Goal: Information Seeking & Learning: Check status

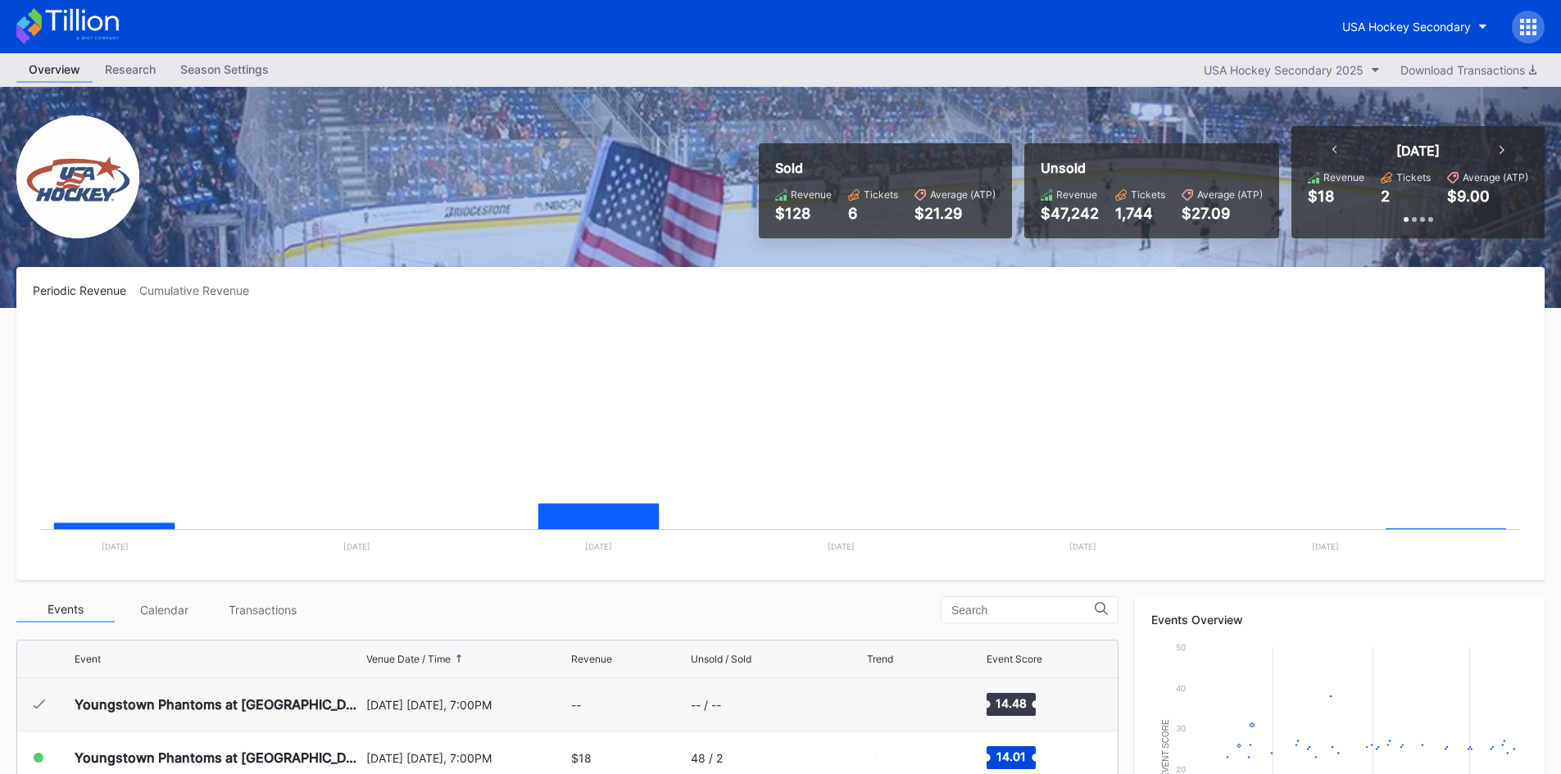
scroll to position [53, 0]
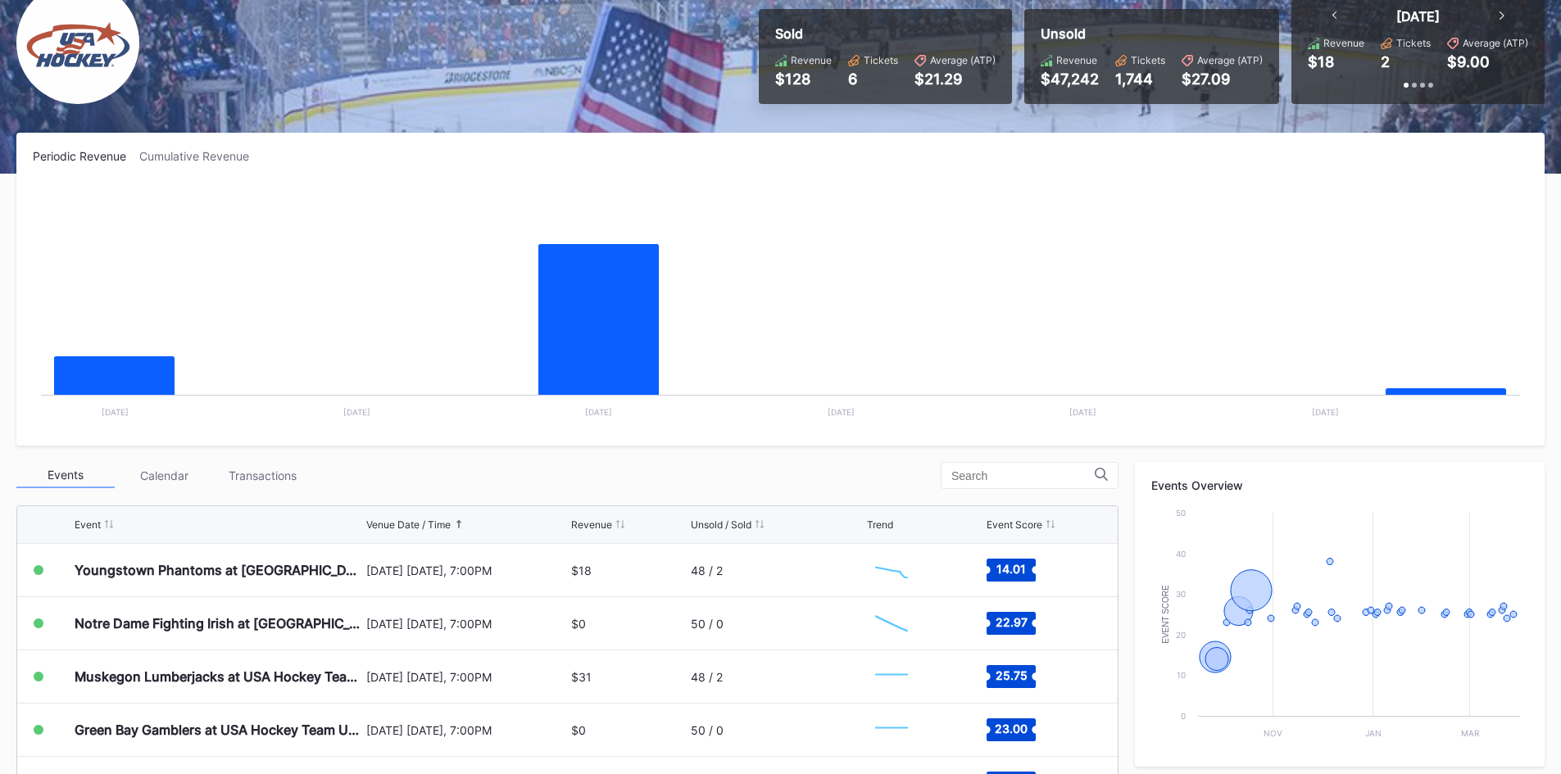
scroll to position [164, 0]
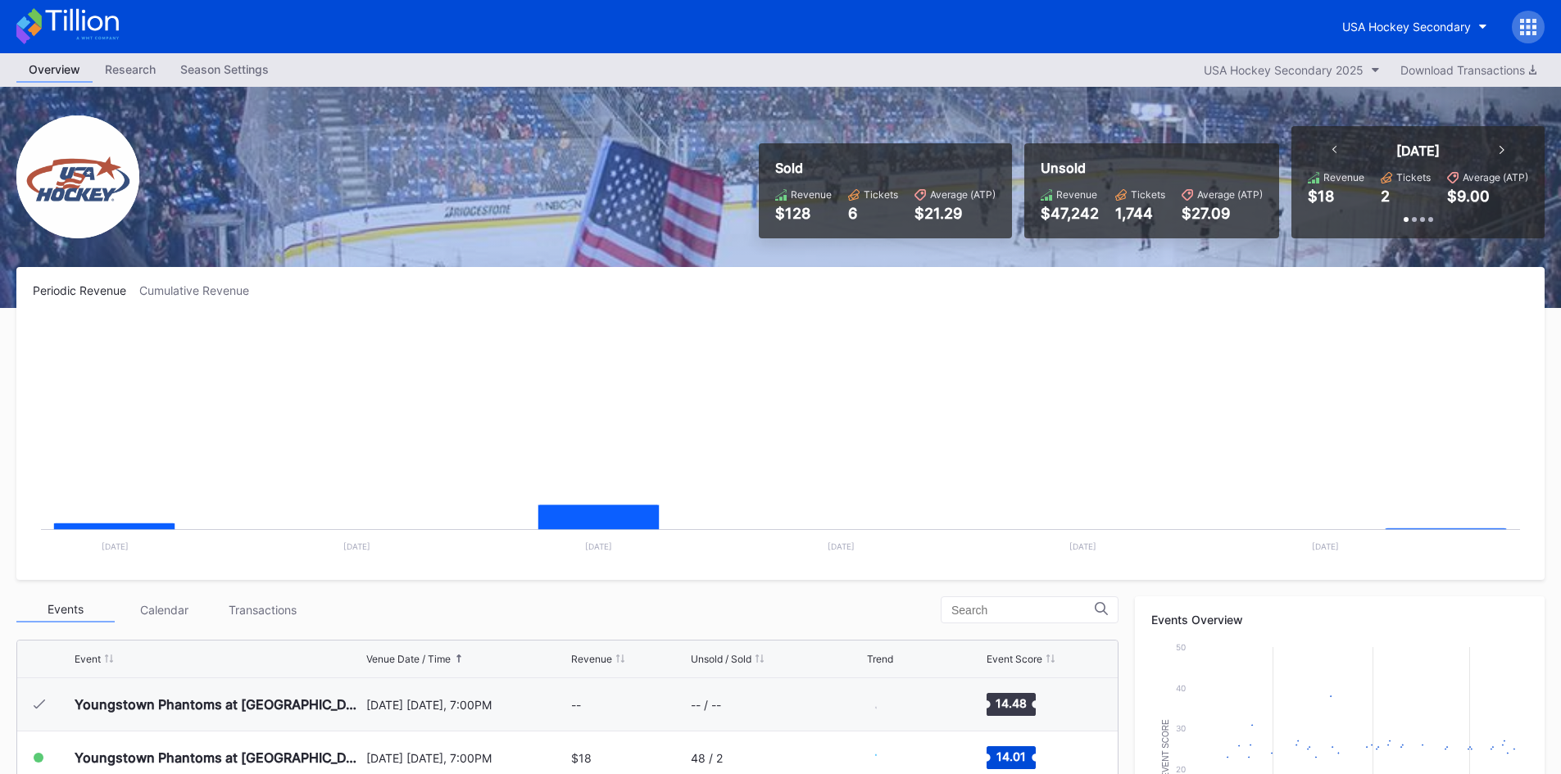
scroll to position [53, 0]
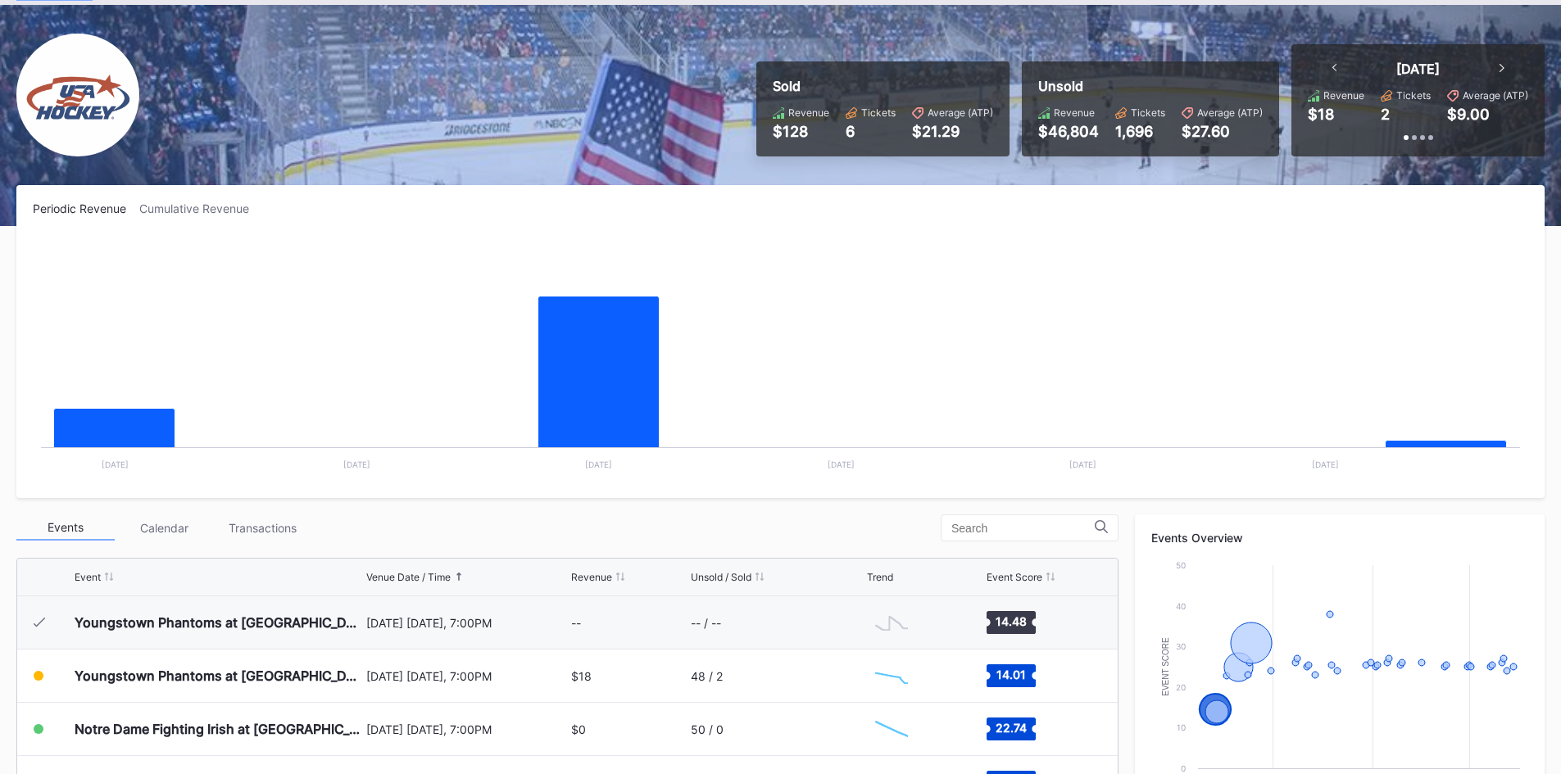
click at [490, 475] on rect "Chart title" at bounding box center [781, 359] width 1496 height 246
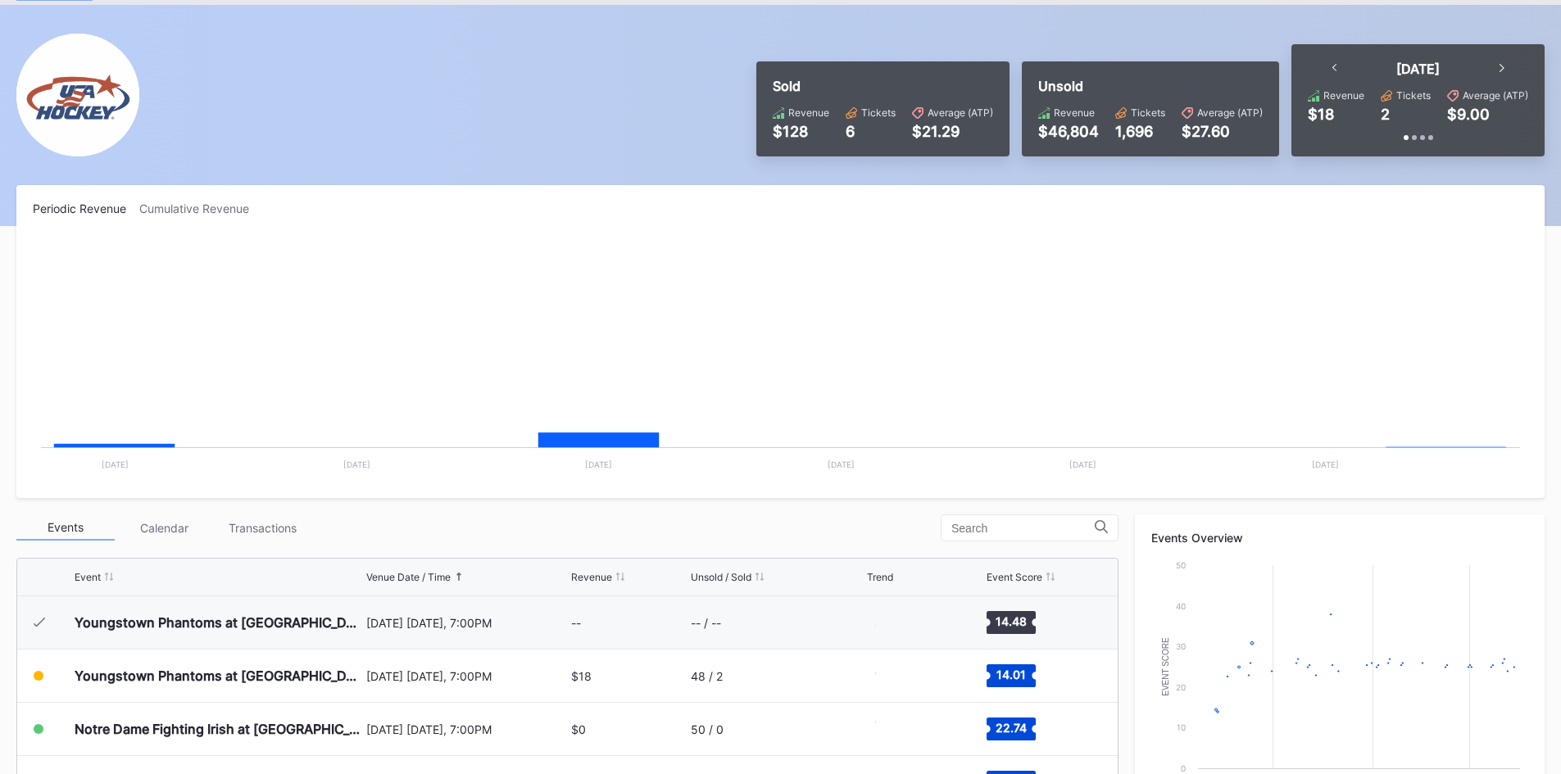
scroll to position [53, 0]
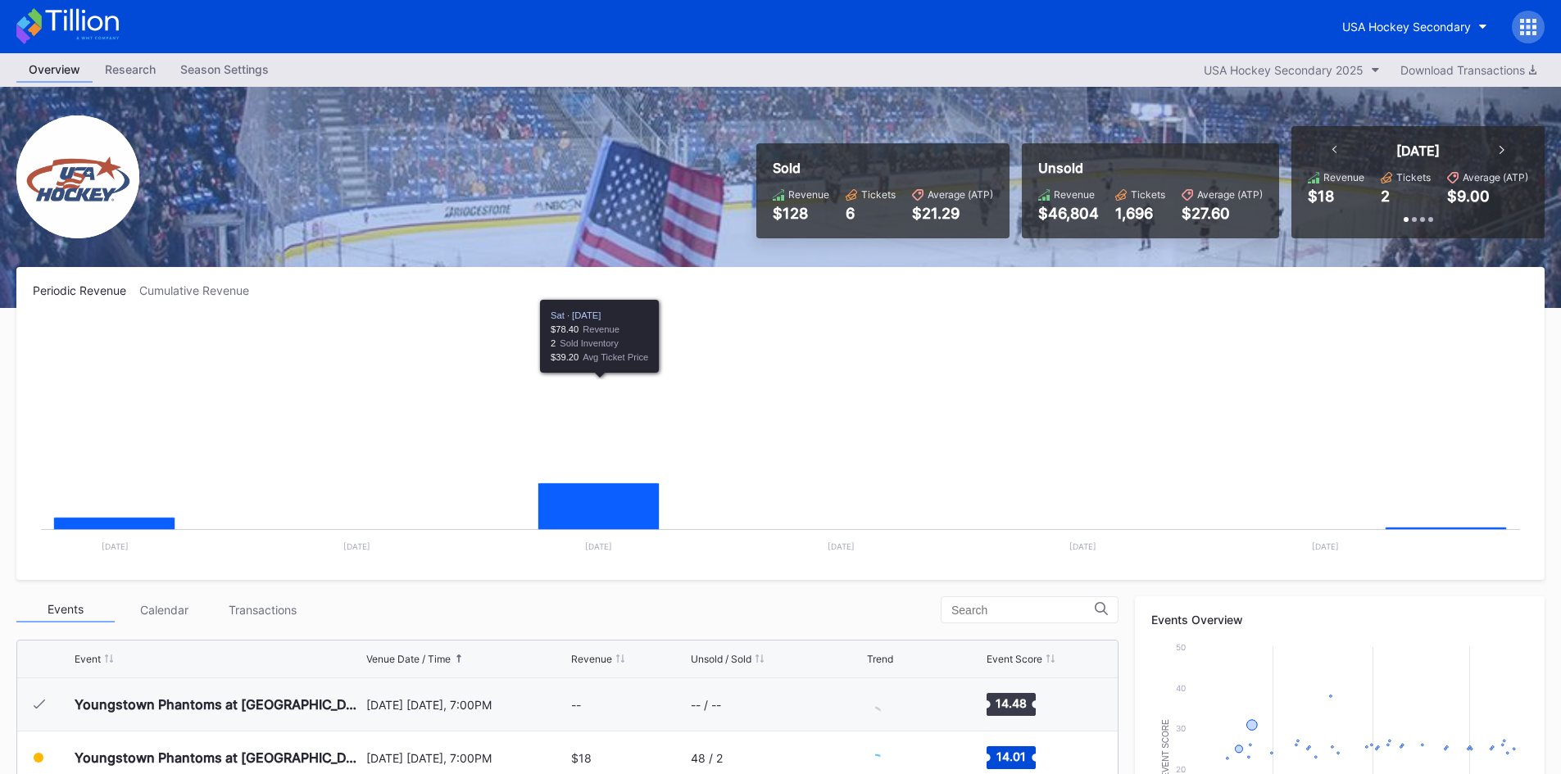
scroll to position [53, 0]
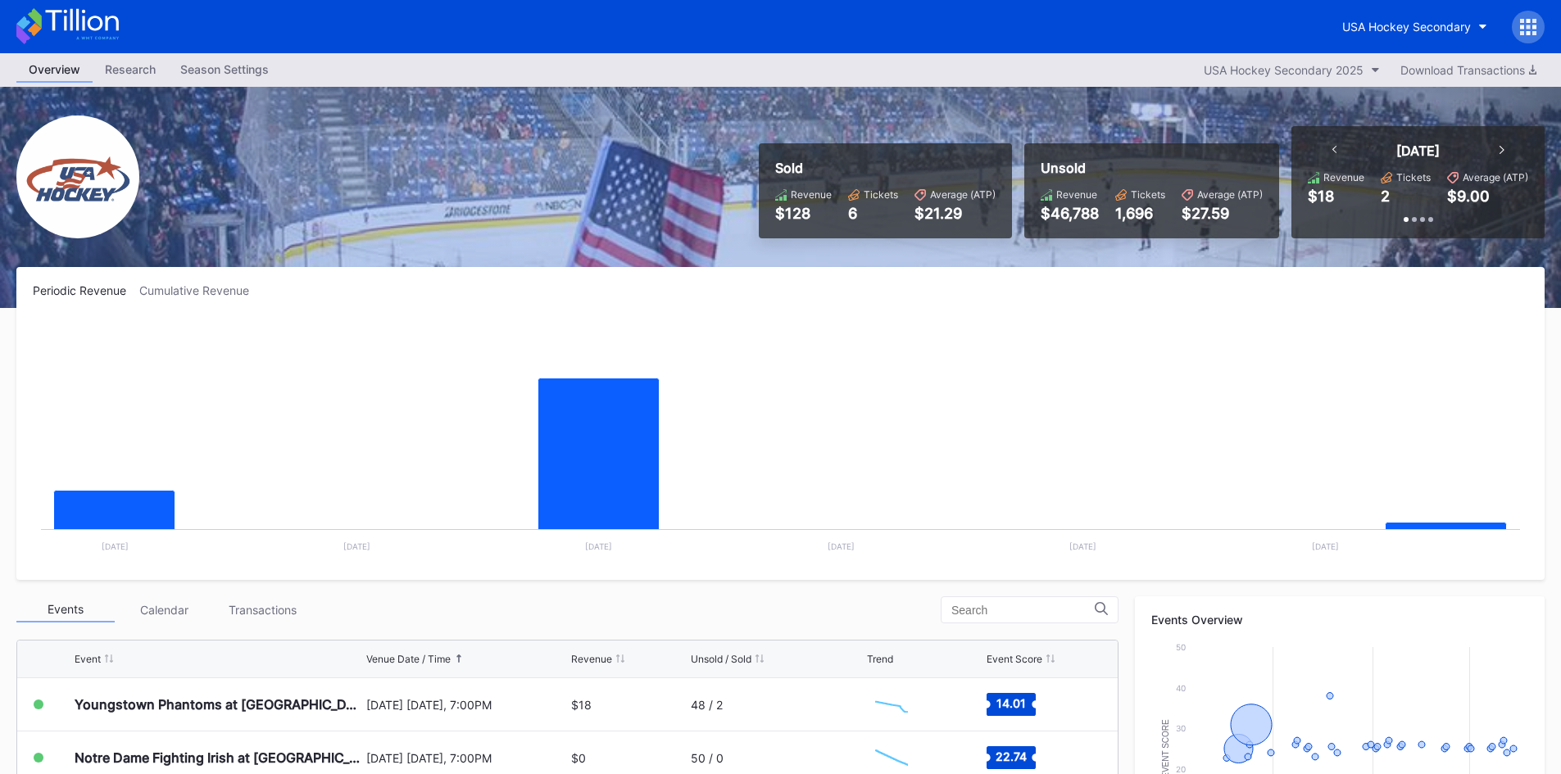
scroll to position [82, 0]
click at [139, 71] on div "Research" at bounding box center [130, 69] width 75 height 24
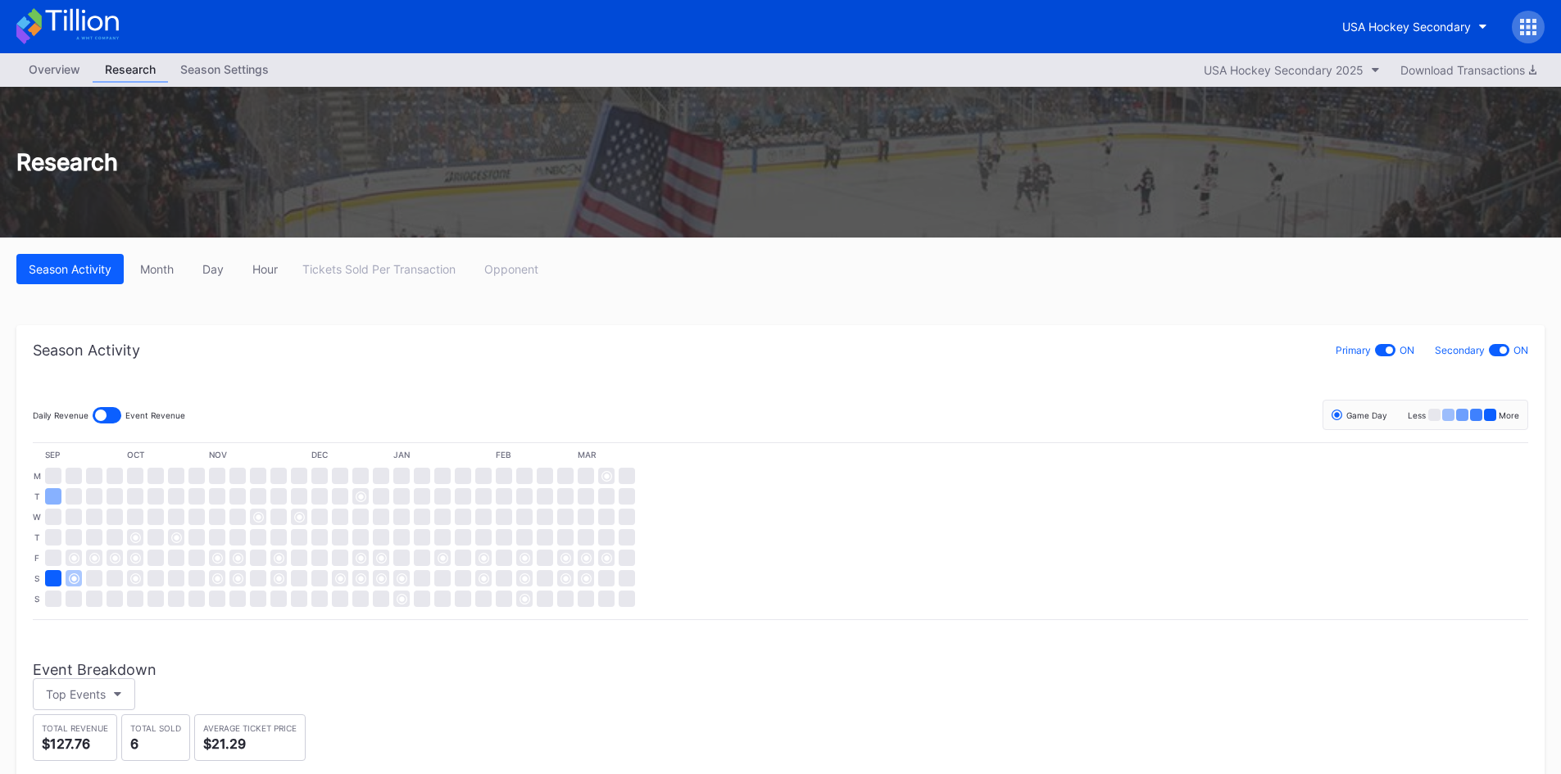
click at [230, 90] on div "Research" at bounding box center [780, 162] width 1561 height 151
click at [221, 77] on div "Season Settings" at bounding box center [224, 69] width 113 height 24
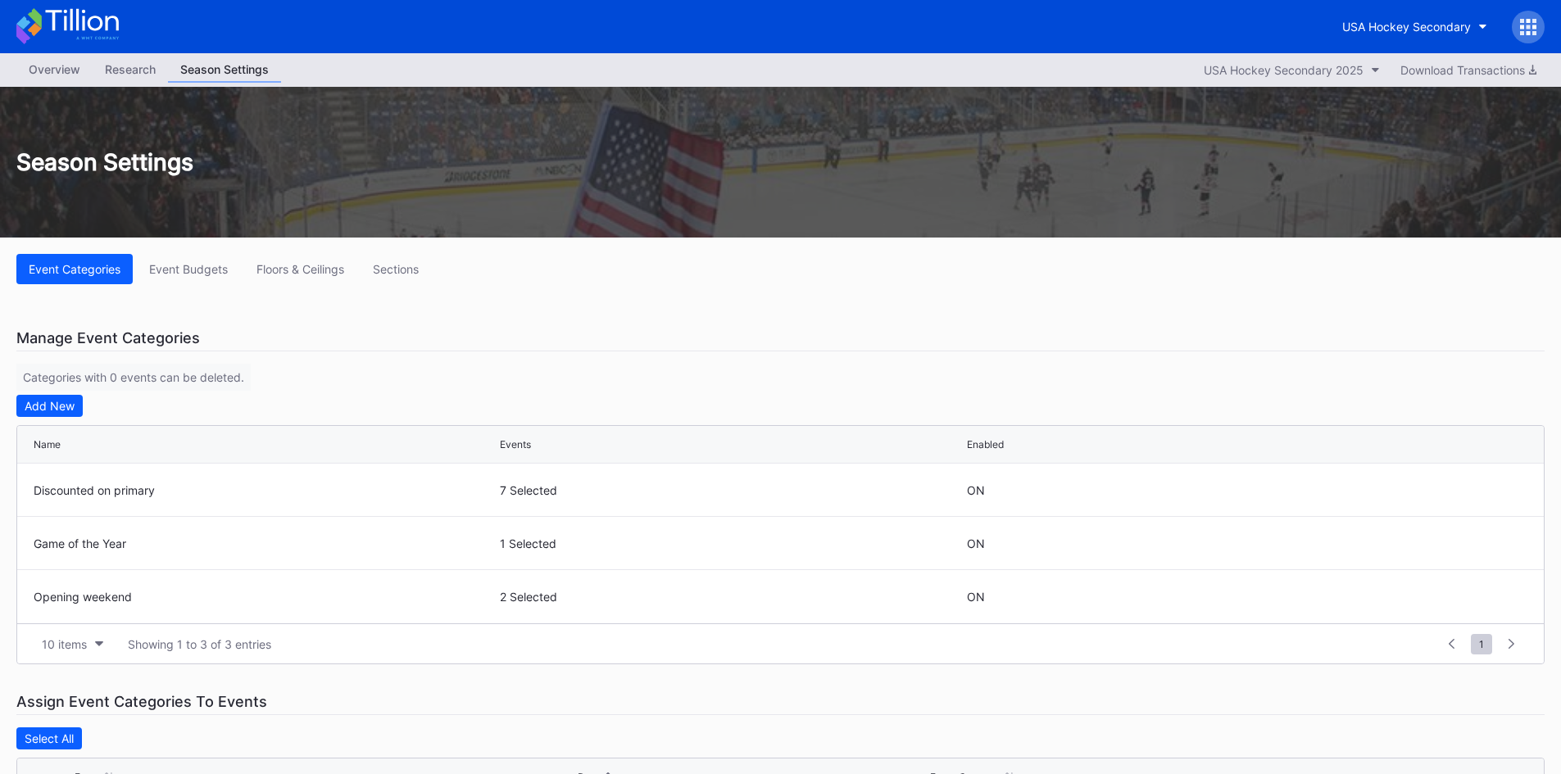
click at [139, 75] on div "Research" at bounding box center [130, 69] width 75 height 24
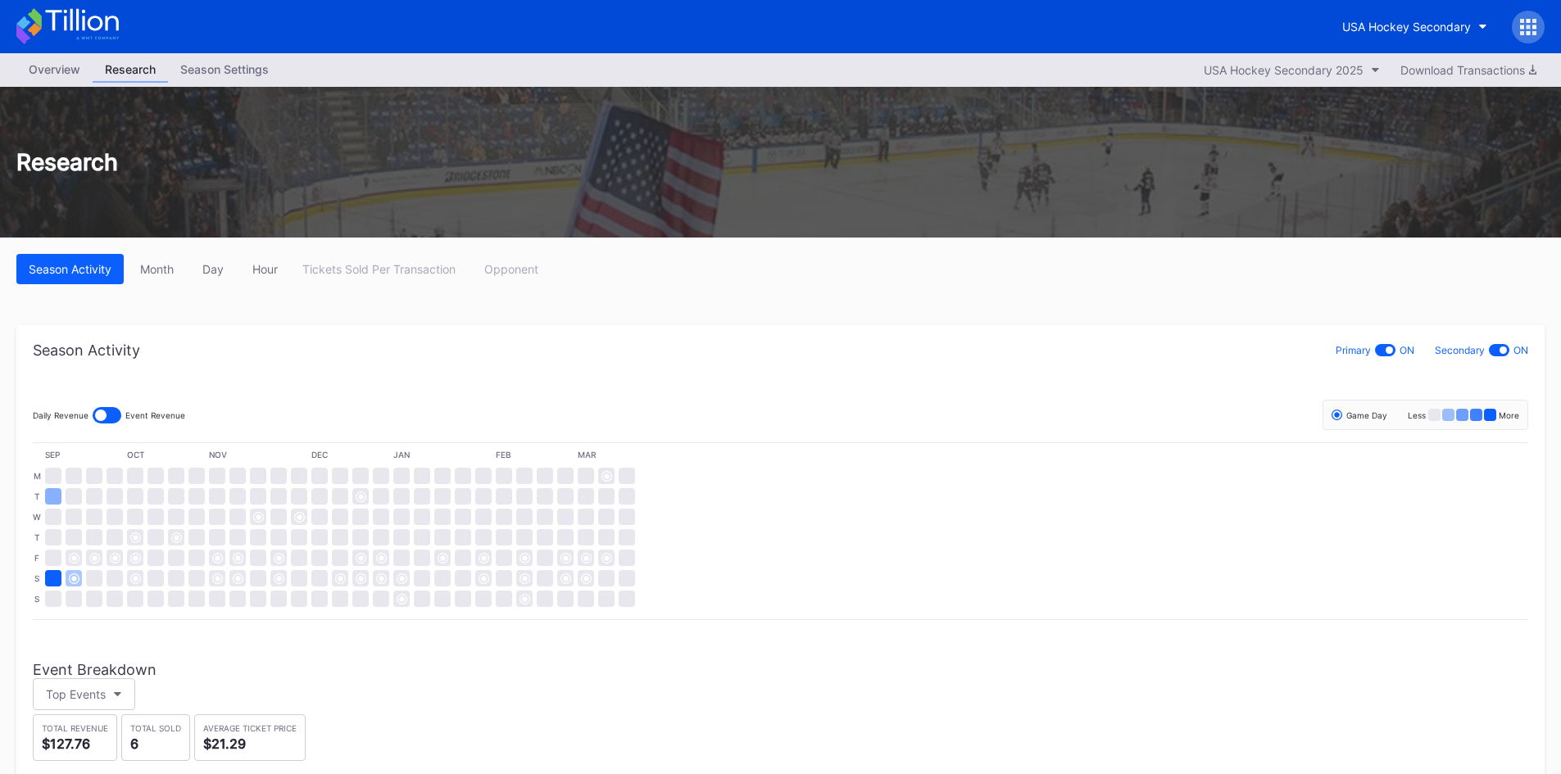
click at [51, 75] on div "Overview" at bounding box center [54, 69] width 76 height 24
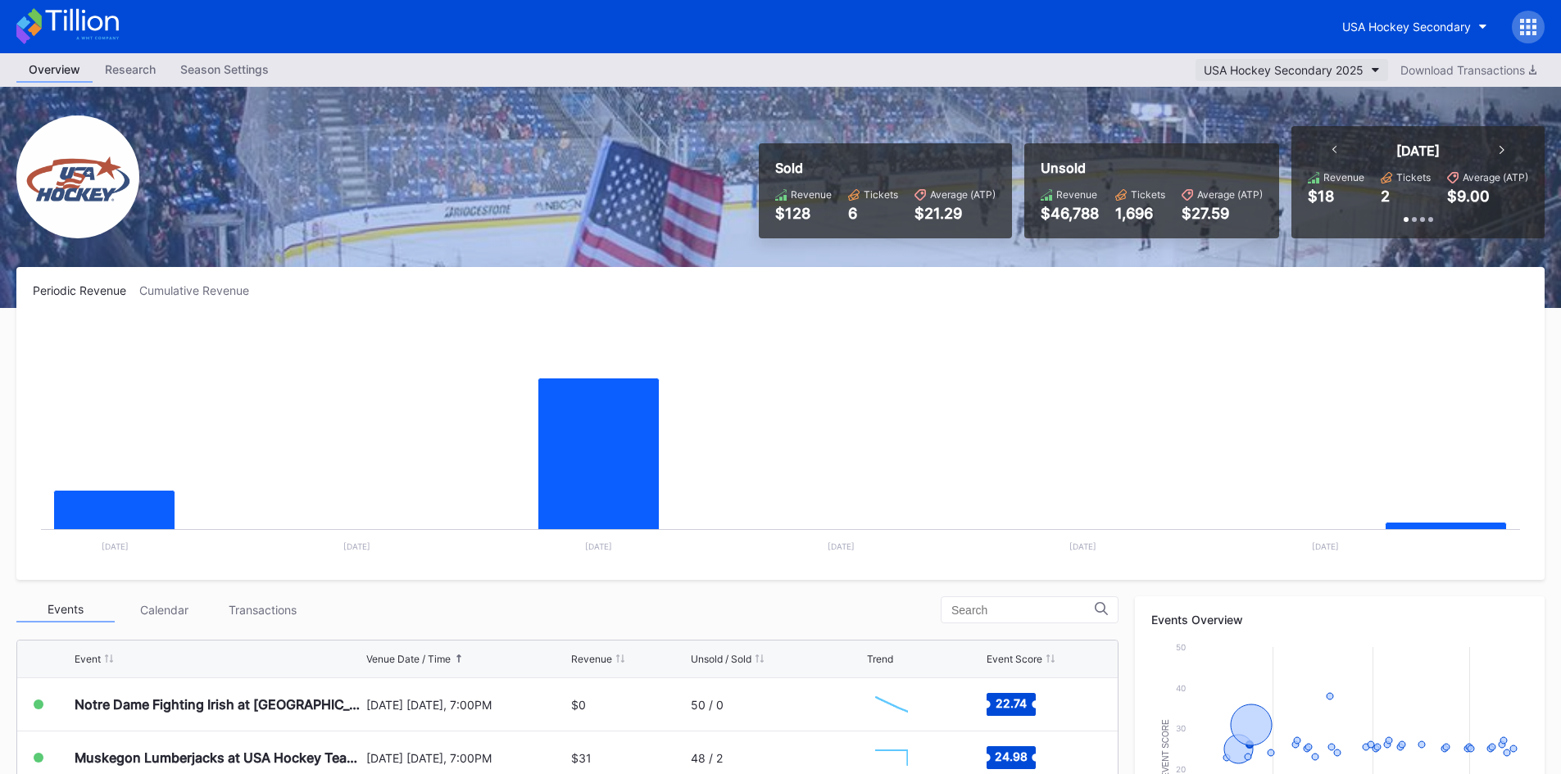
click at [1323, 65] on div "USA Hockey Secondary 2025" at bounding box center [1284, 70] width 160 height 14
drag, startPoint x: 1323, startPoint y: 70, endPoint x: 1373, endPoint y: 56, distance: 51.9
click at [1436, 28] on div "USA Hockey Secondary" at bounding box center [1406, 27] width 129 height 14
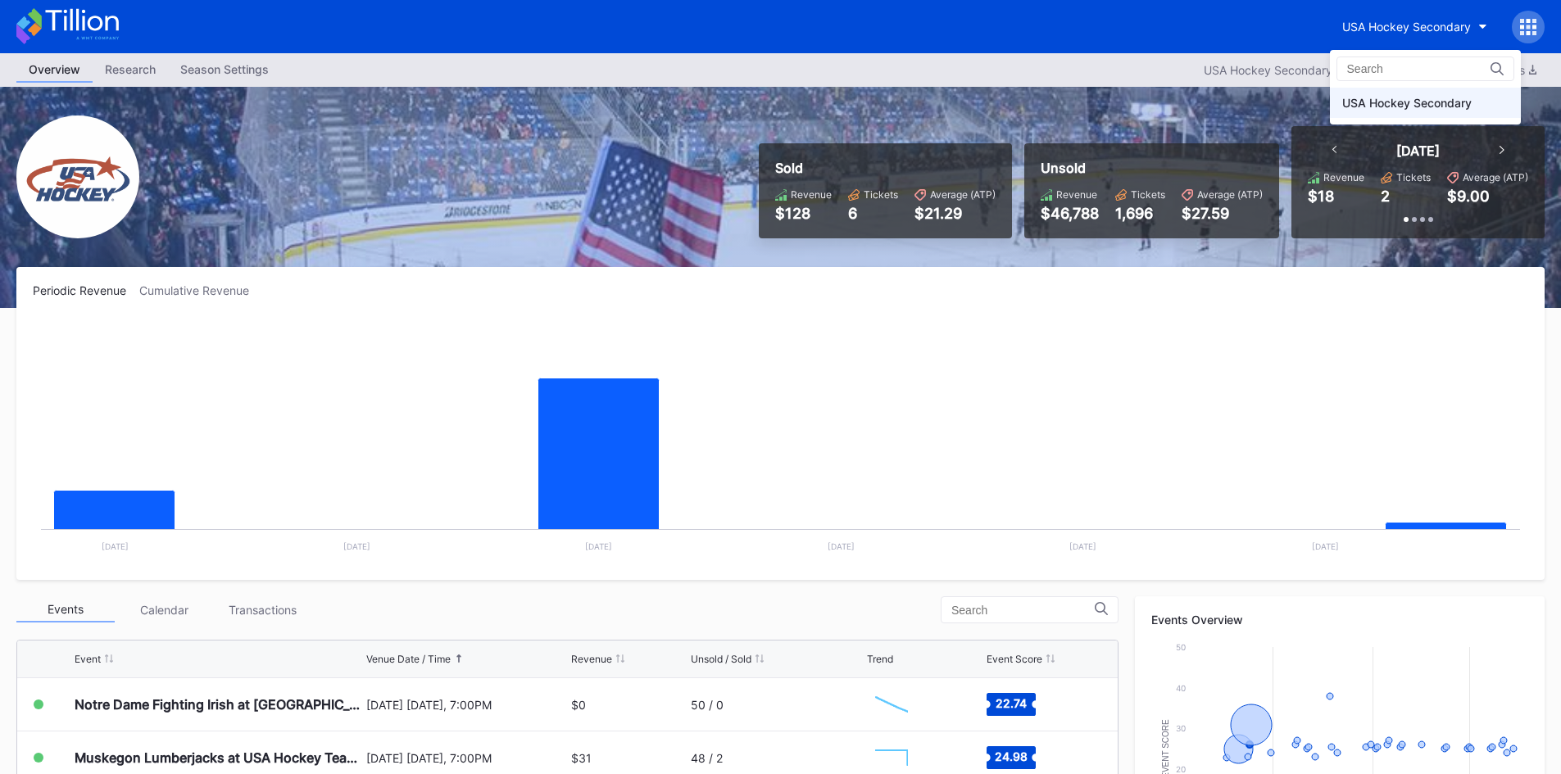
drag, startPoint x: 1428, startPoint y: 34, endPoint x: 1330, endPoint y: 43, distance: 98.0
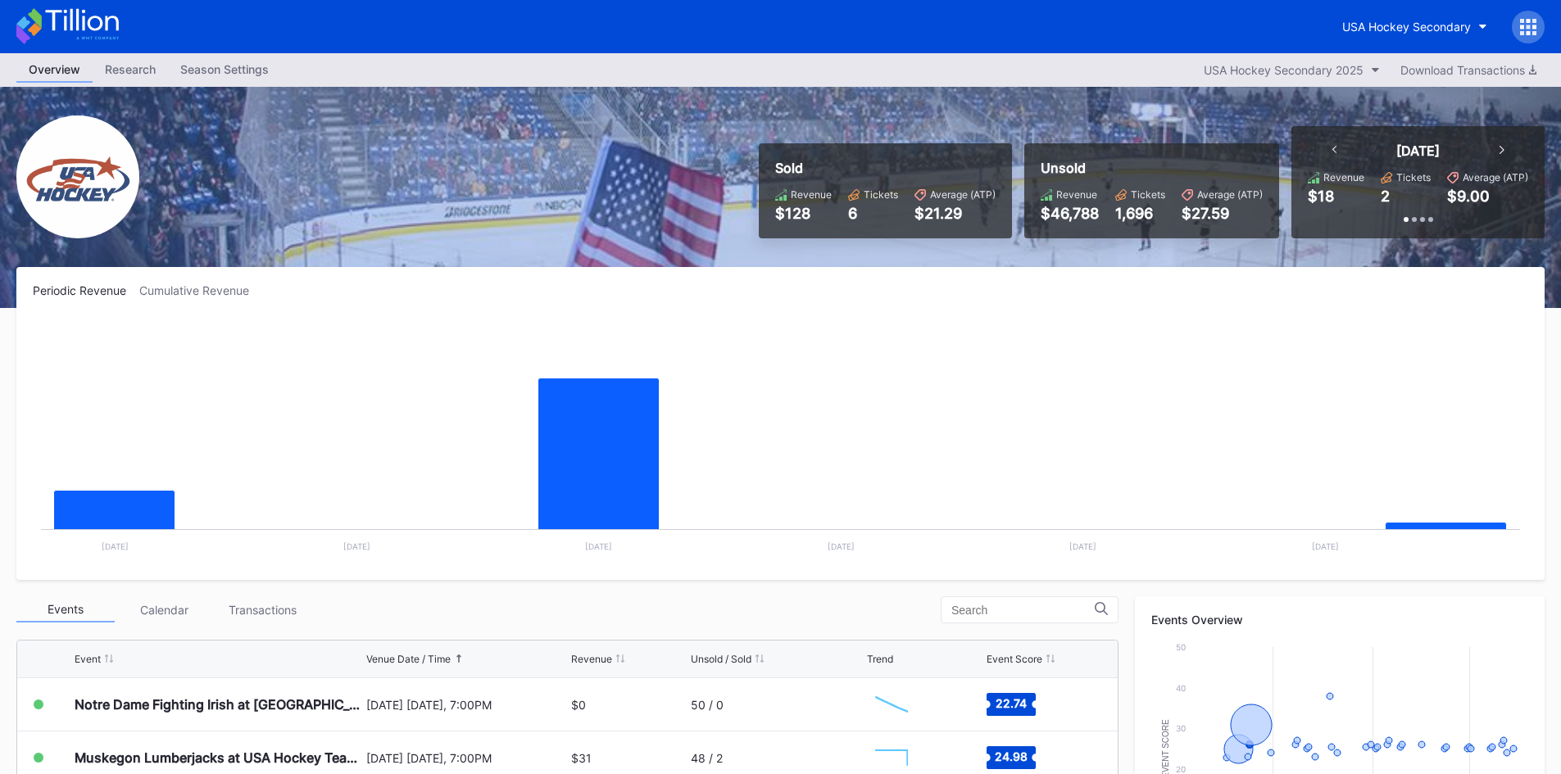
click at [218, 57] on div "Season Settings" at bounding box center [224, 69] width 113 height 24
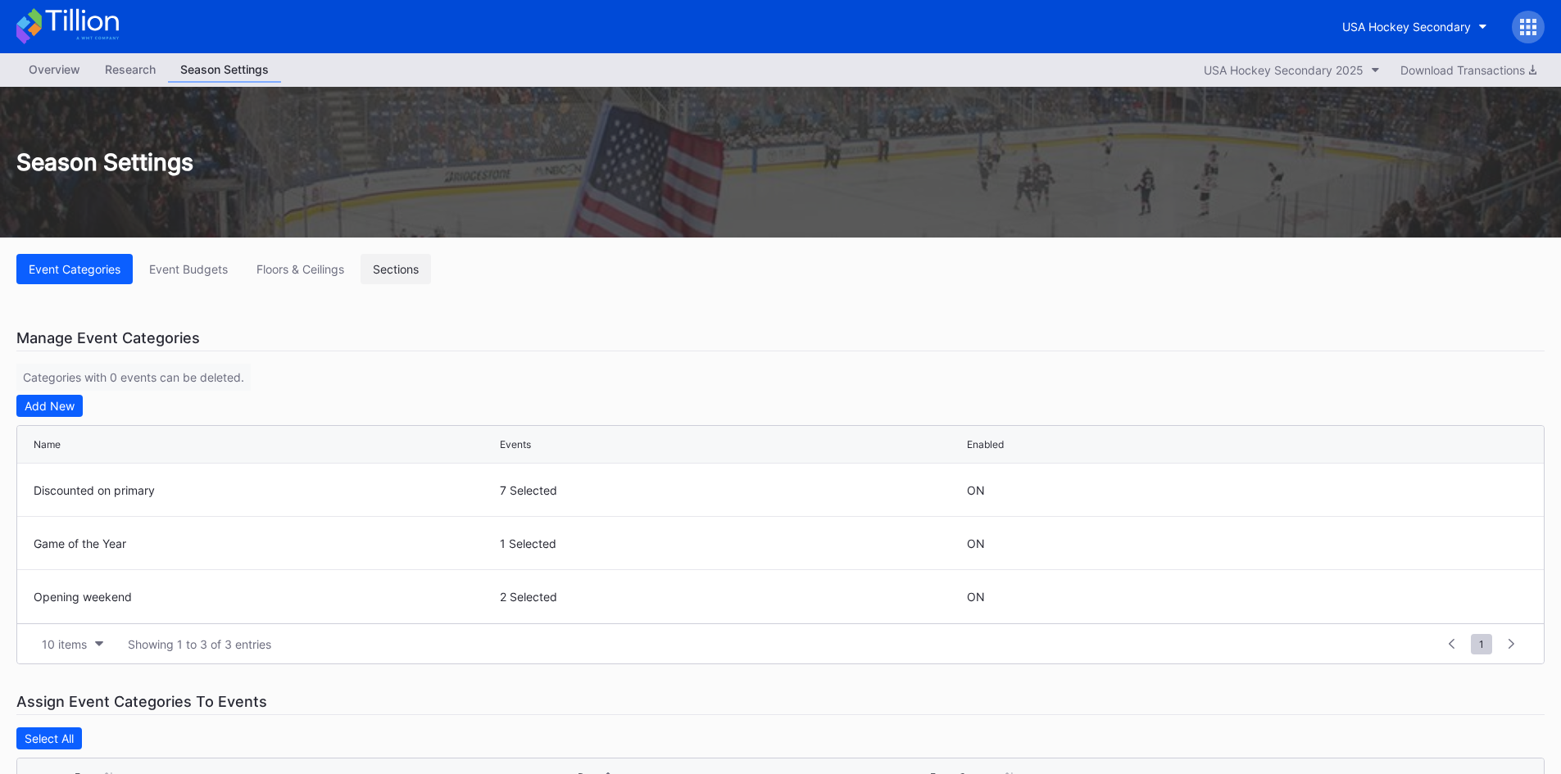
click at [393, 270] on div "Sections" at bounding box center [396, 269] width 46 height 14
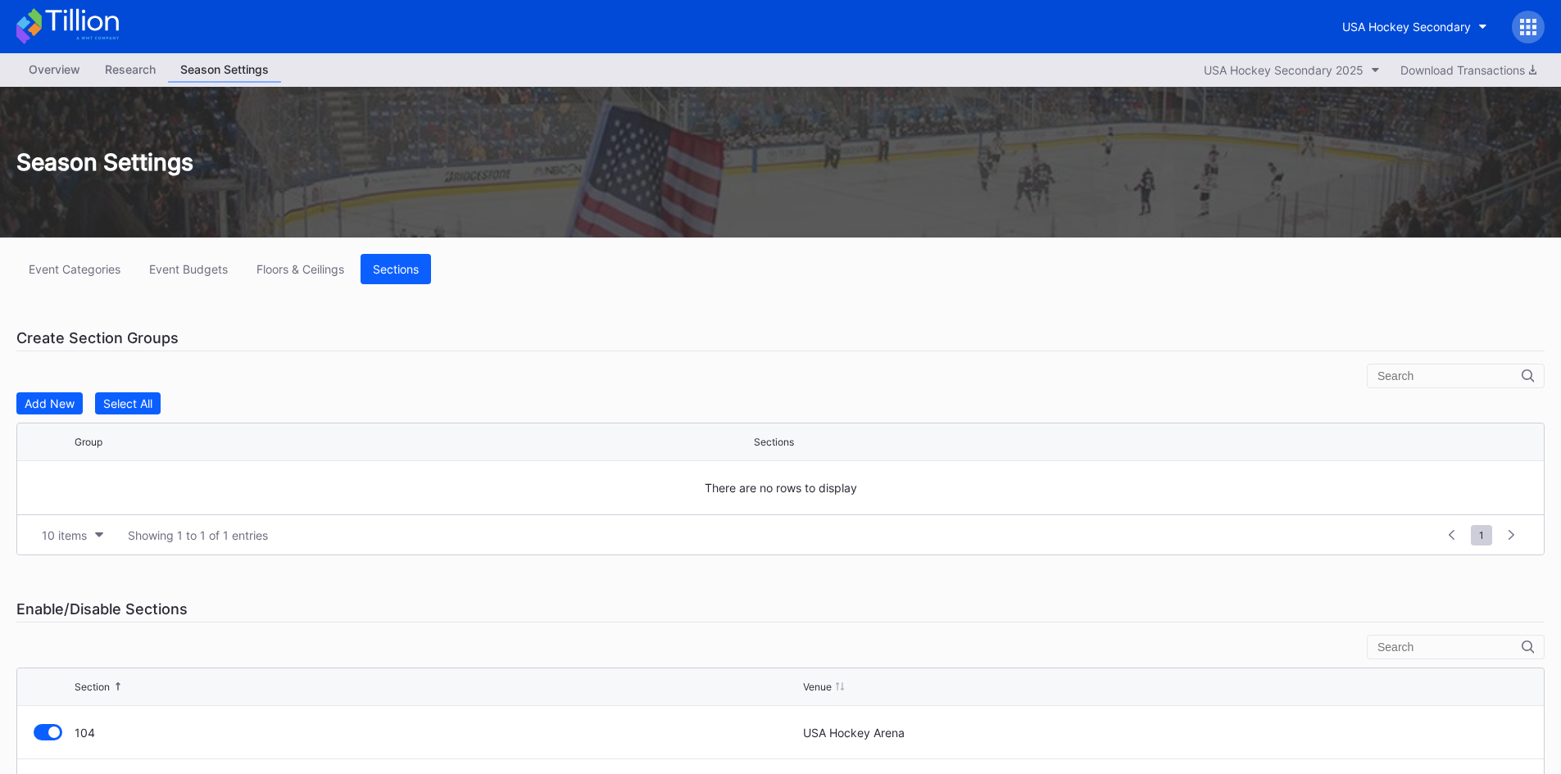
click at [134, 62] on div "Research" at bounding box center [130, 69] width 75 height 24
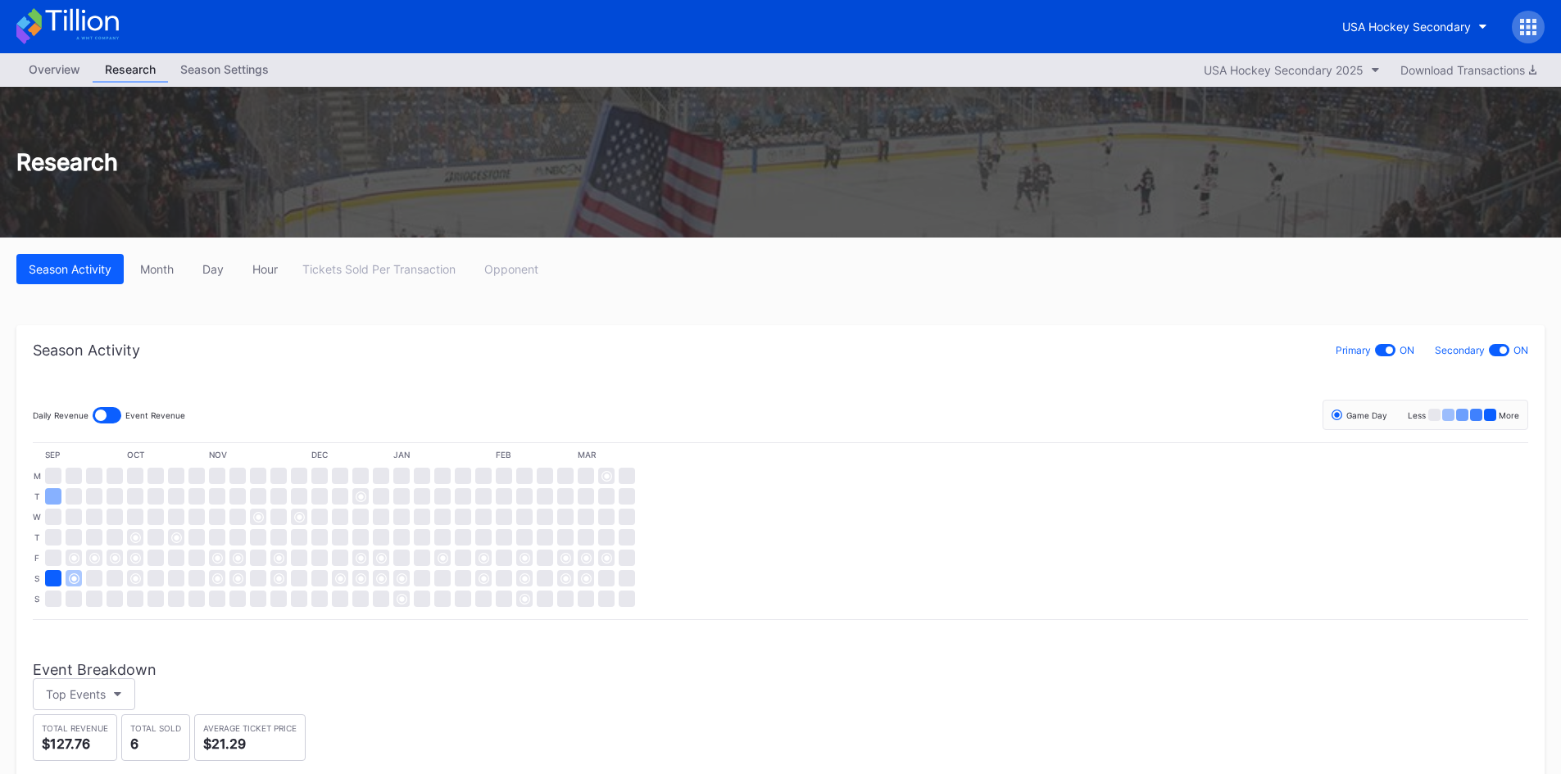
click at [75, 68] on div "Overview" at bounding box center [54, 69] width 76 height 24
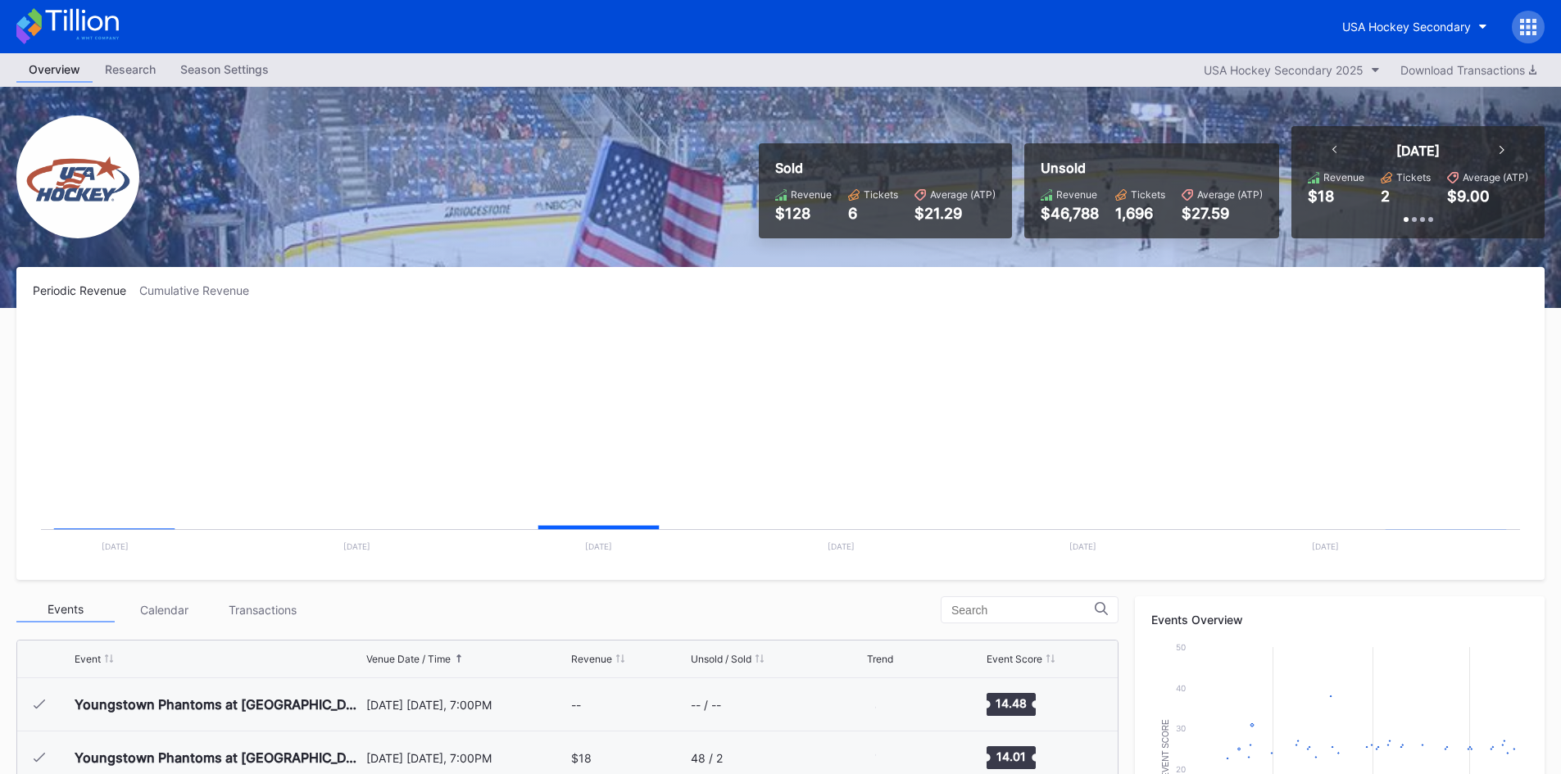
scroll to position [107, 0]
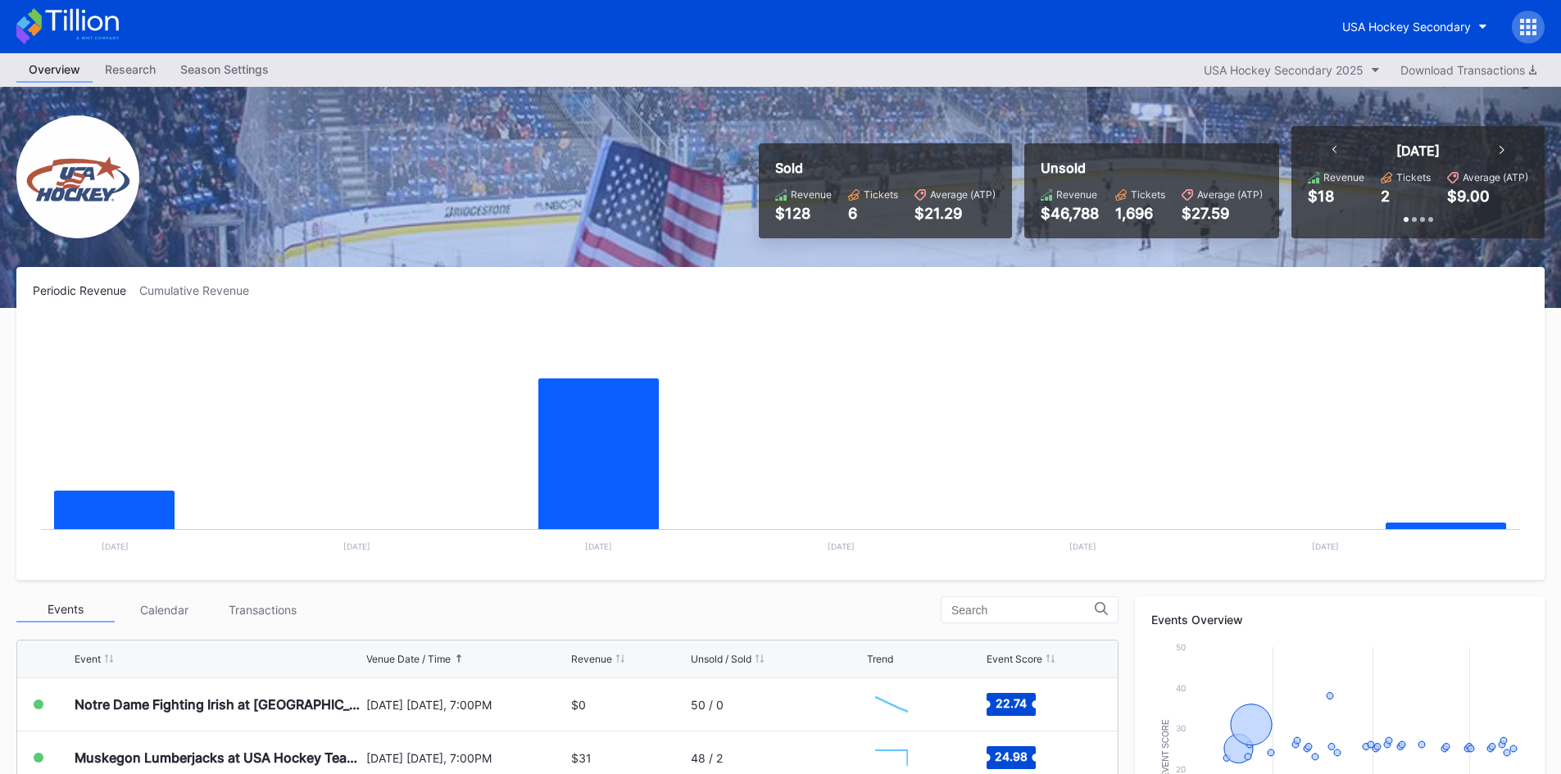
click at [1527, 22] on icon at bounding box center [1529, 21] width 4 height 4
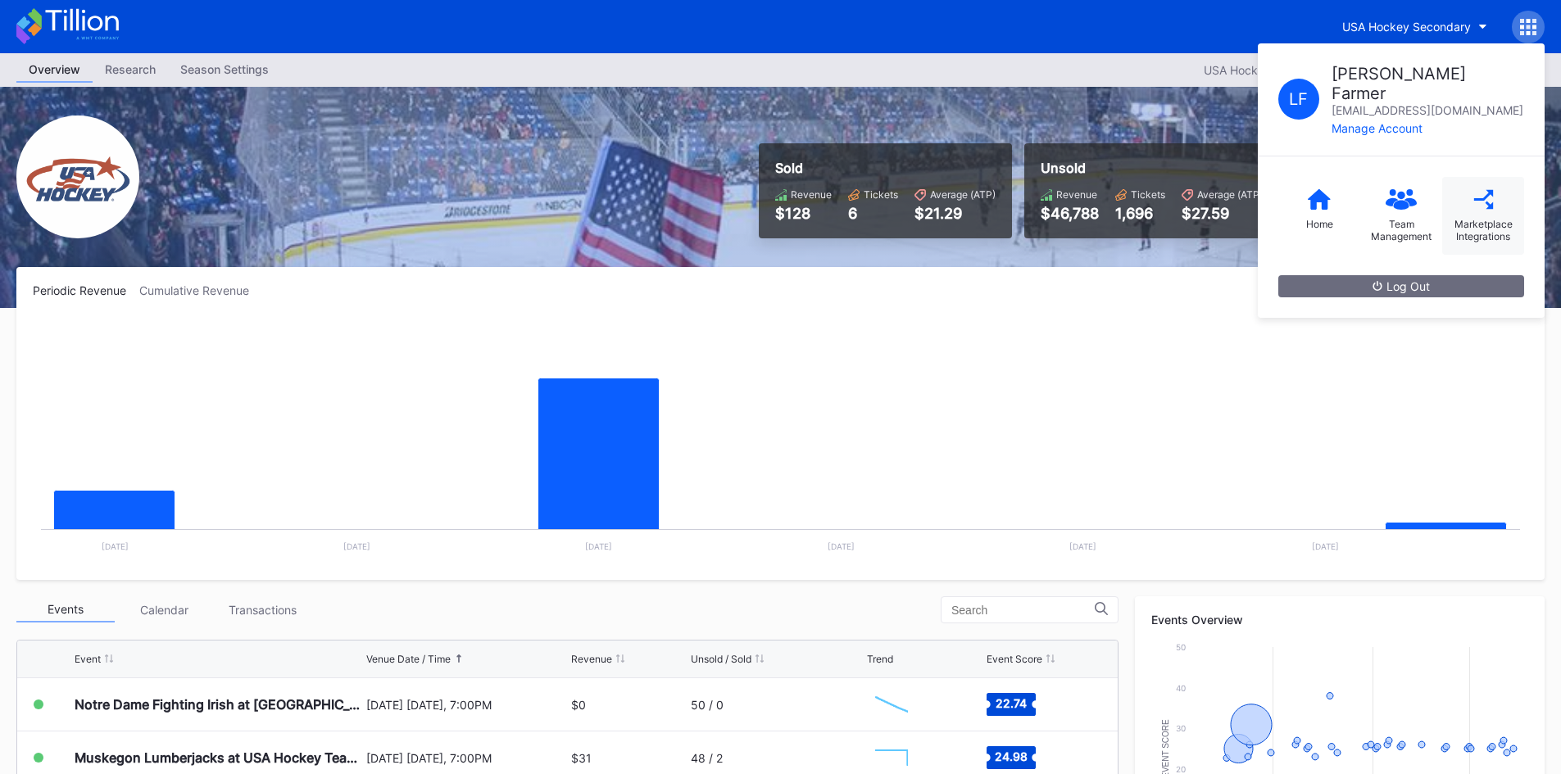
click at [1483, 197] on div "Marketplace Integrations" at bounding box center [1483, 216] width 82 height 78
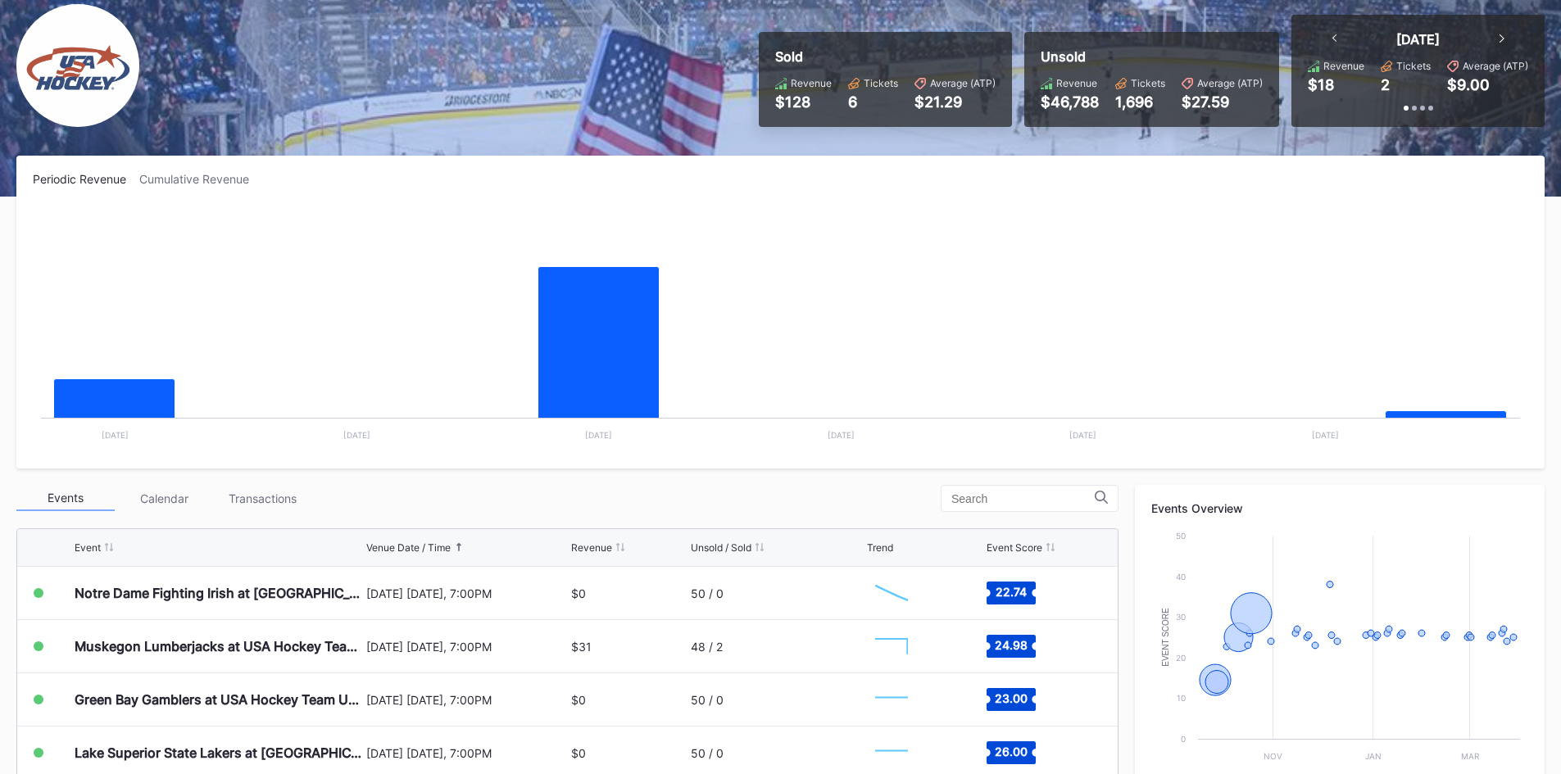
scroll to position [82, 0]
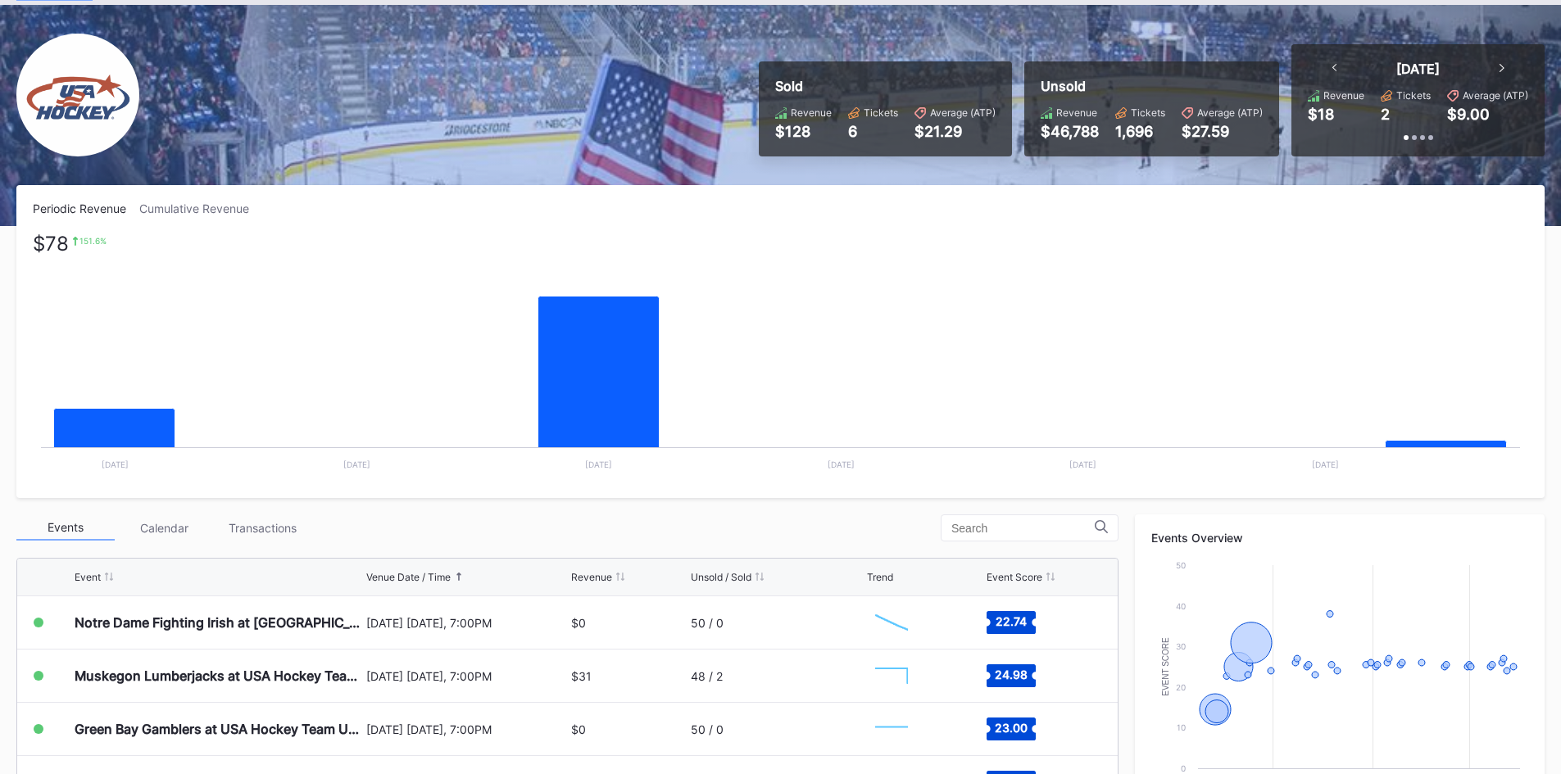
click at [885, 269] on rect "Chart title" at bounding box center [781, 359] width 1496 height 246
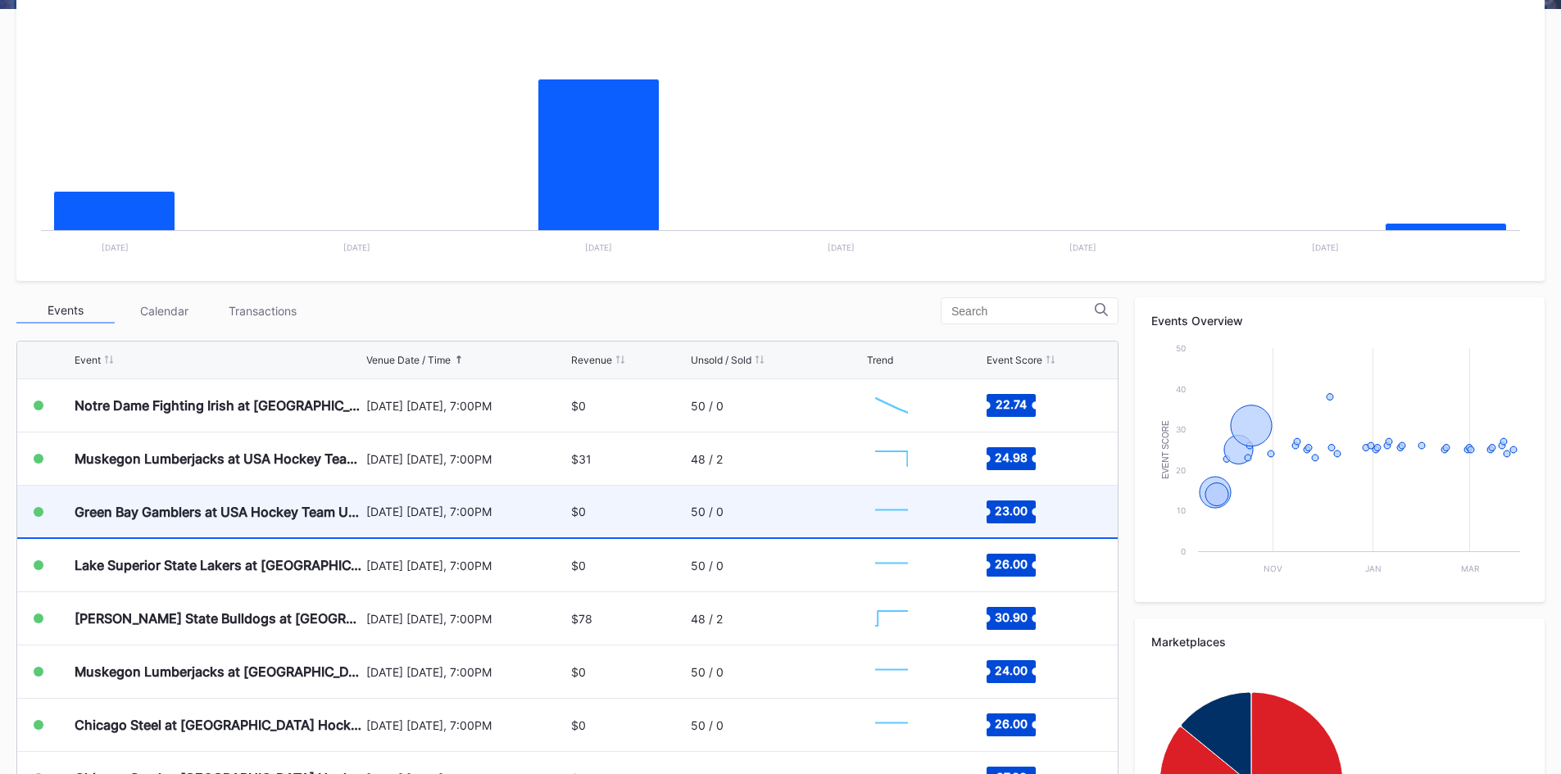
scroll to position [328, 0]
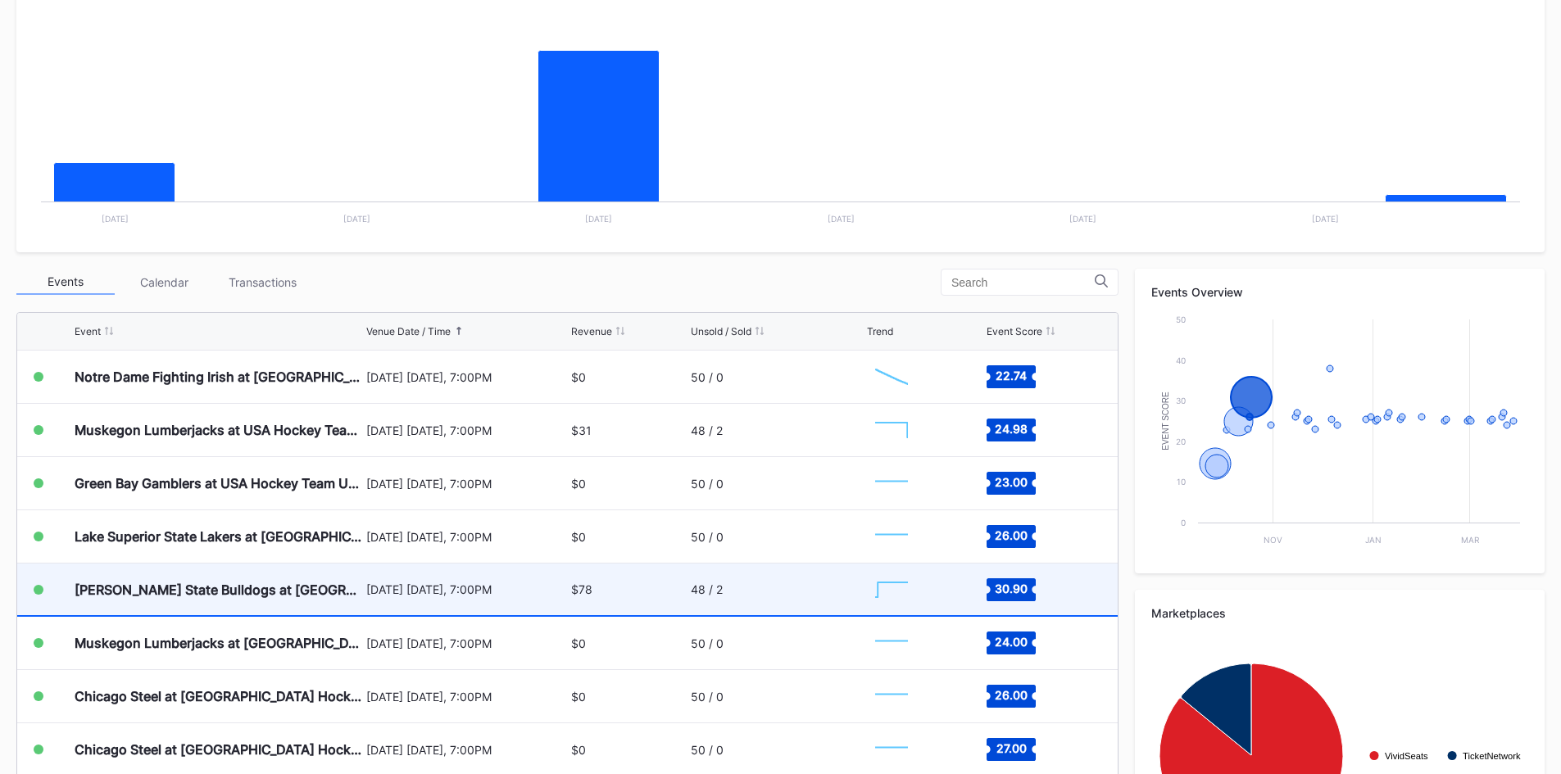
click at [723, 588] on div "48 / 2" at bounding box center [777, 590] width 173 height 52
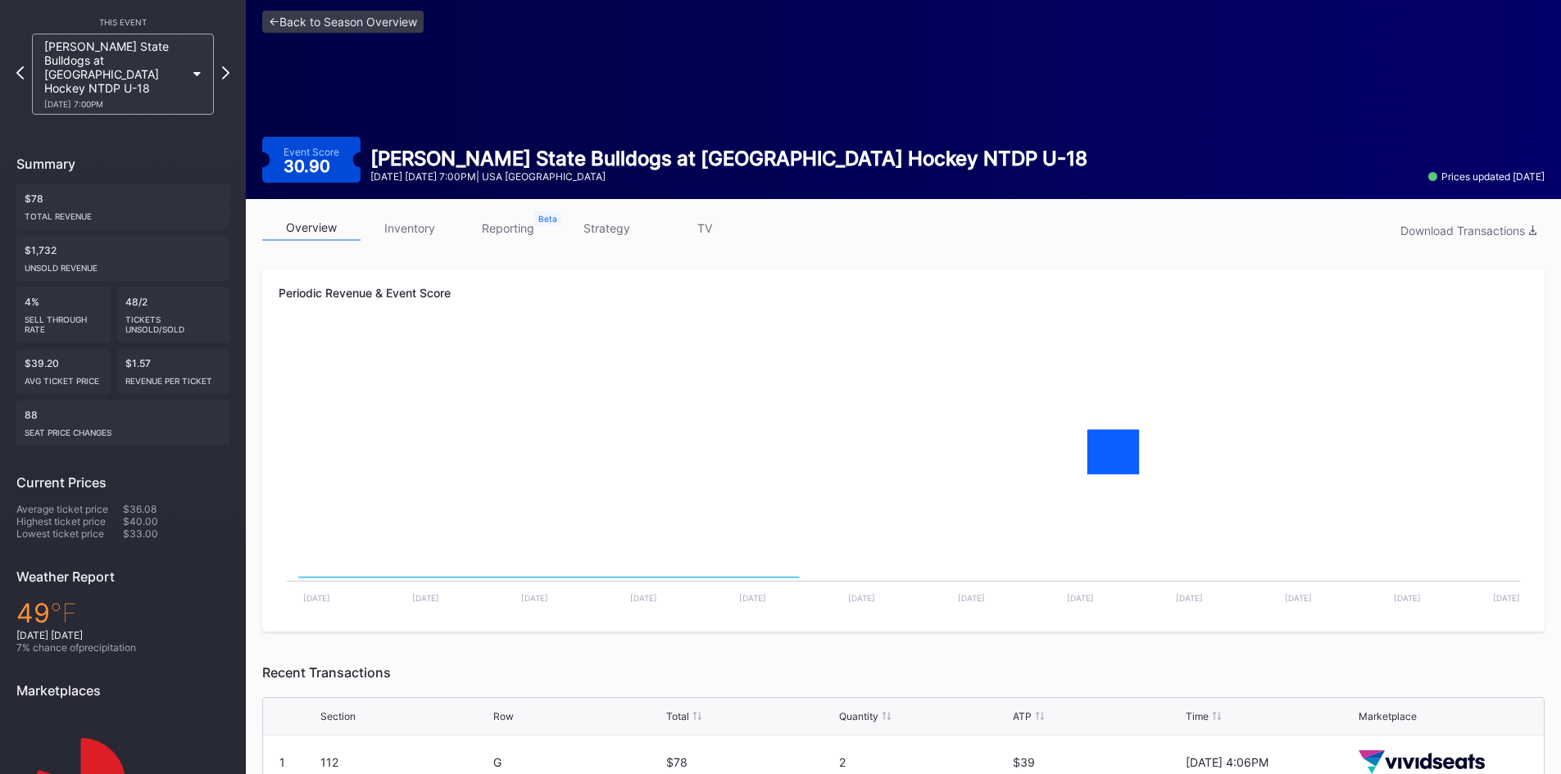
scroll to position [131, 0]
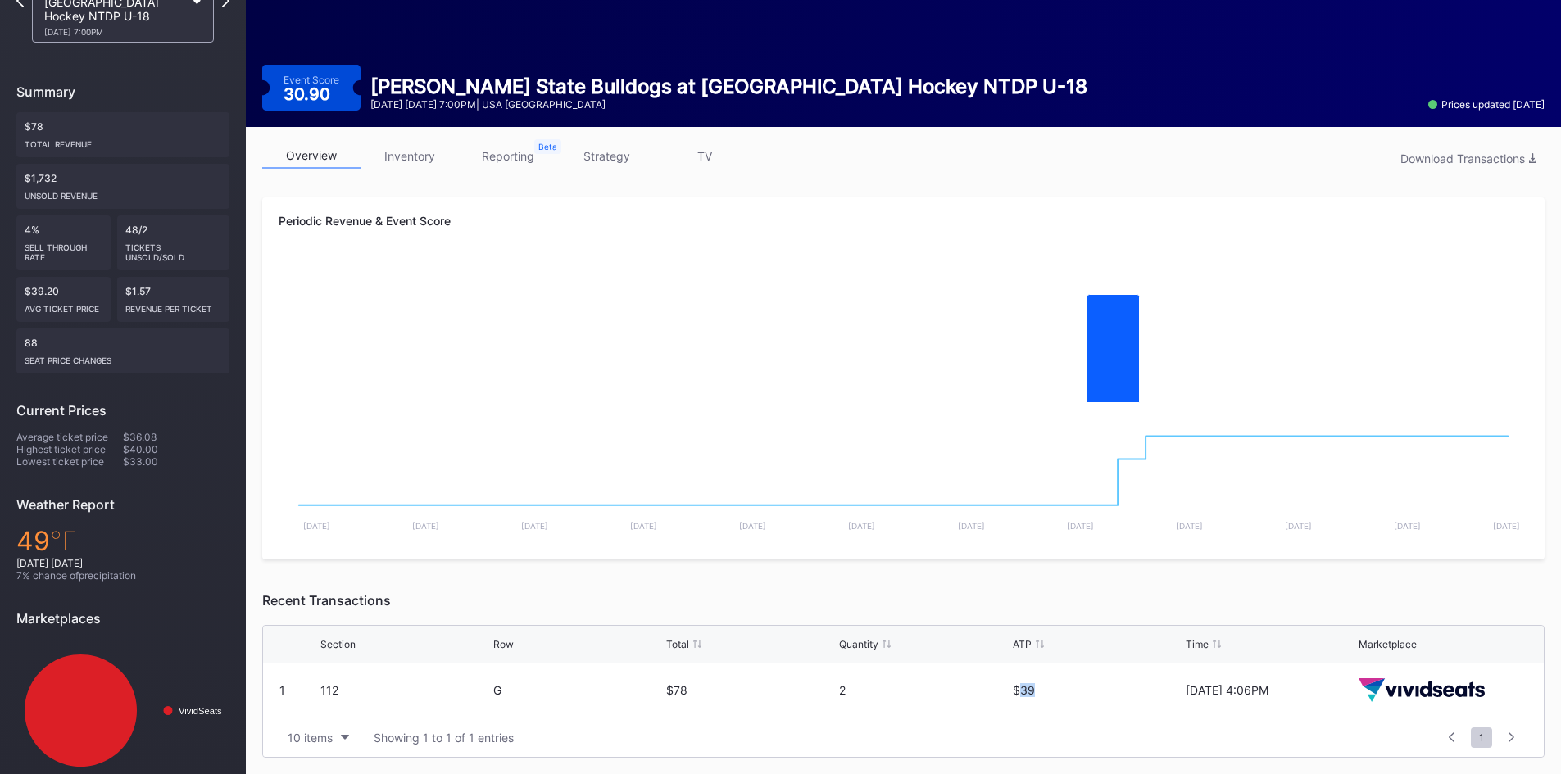
drag, startPoint x: 1023, startPoint y: 694, endPoint x: 1036, endPoint y: 696, distance: 13.2
click at [1036, 696] on div "$39" at bounding box center [1097, 691] width 169 height 14
click at [1035, 696] on div "$39" at bounding box center [1097, 691] width 169 height 14
click at [1033, 696] on div "$39" at bounding box center [1097, 691] width 169 height 14
click at [1011, 689] on div "1 112 G $78 2 $39 9/20/2025 4:06PM" at bounding box center [903, 690] width 1281 height 53
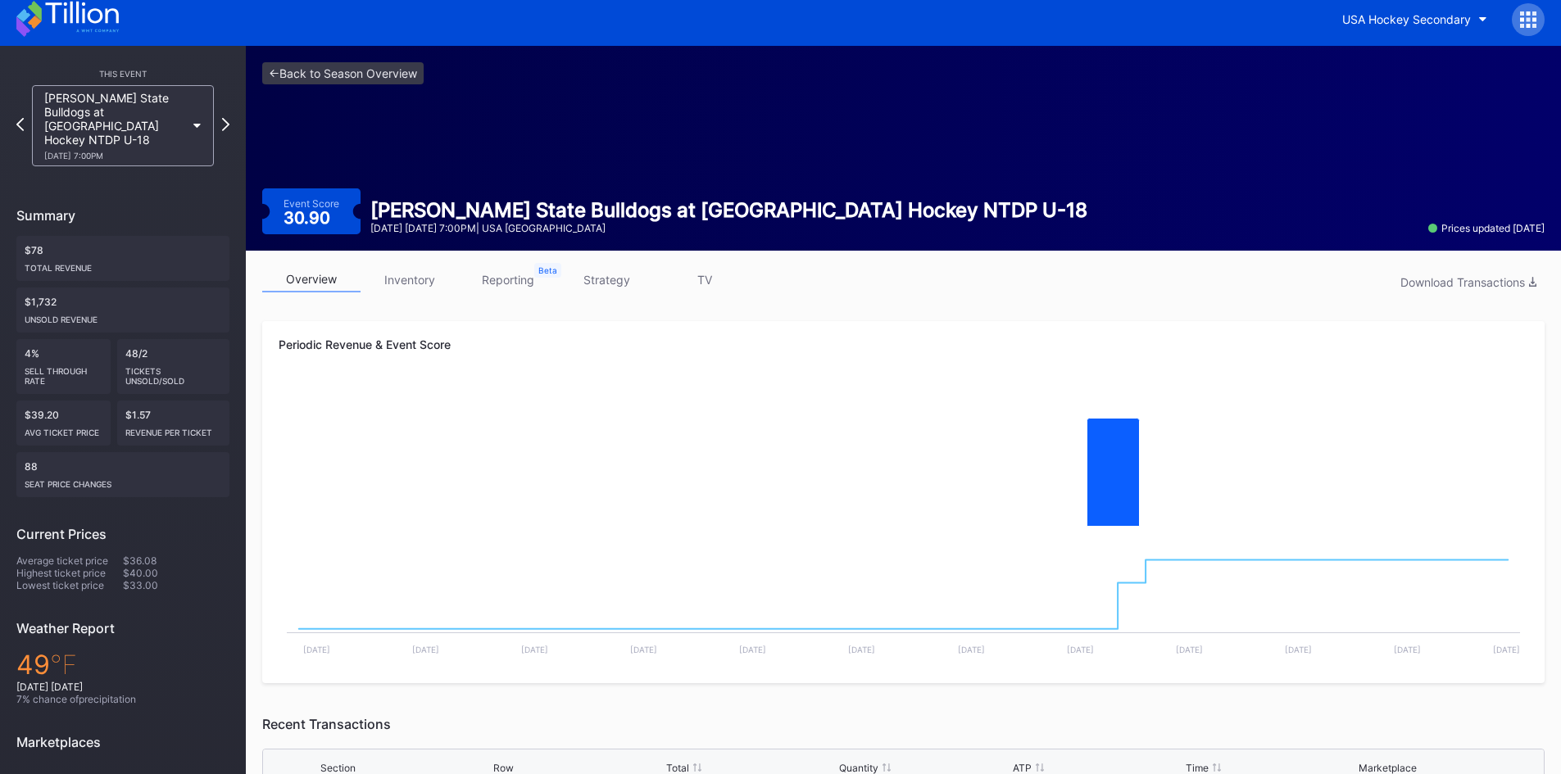
scroll to position [0, 0]
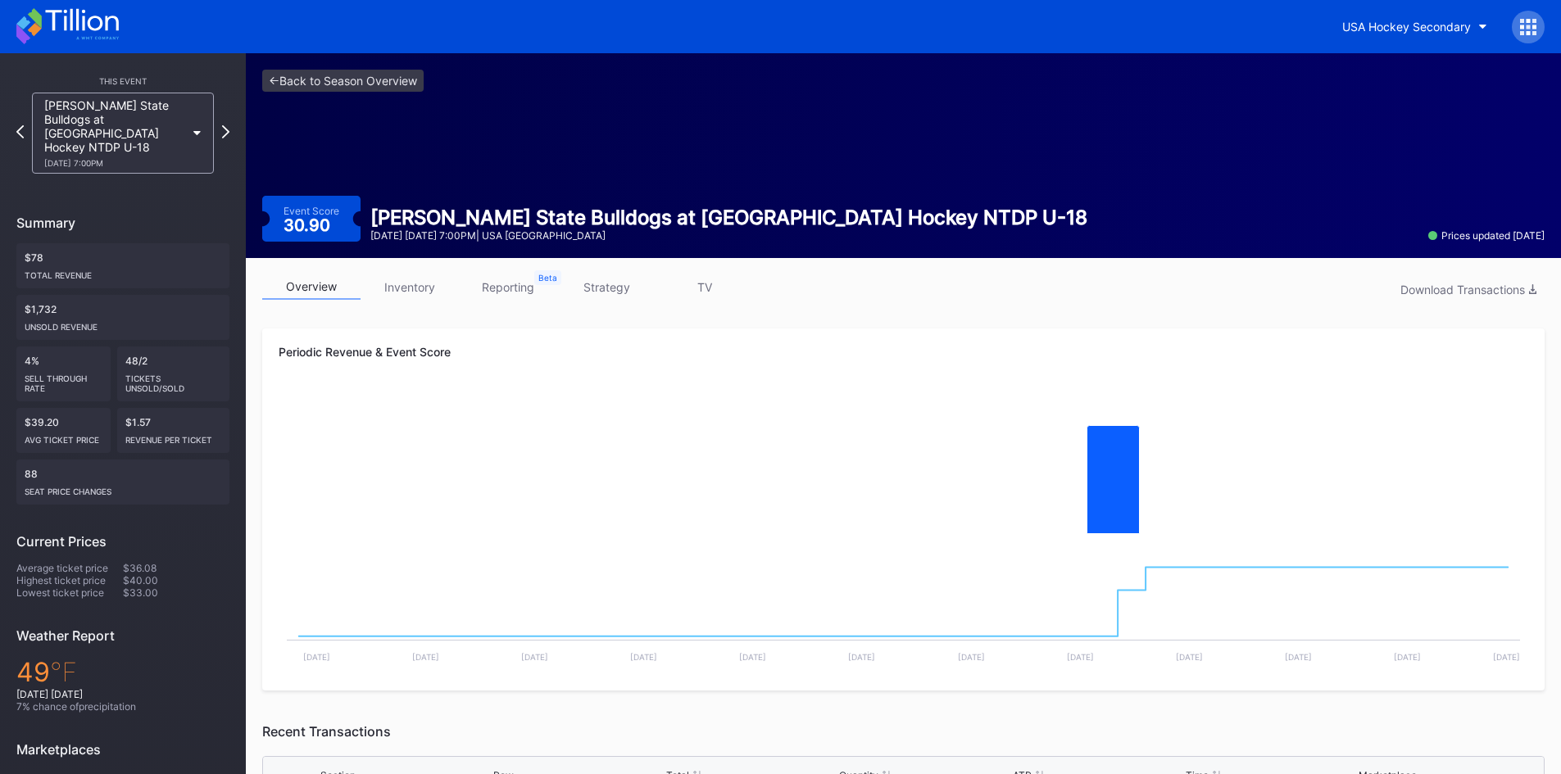
click at [77, 24] on icon at bounding box center [81, 20] width 73 height 22
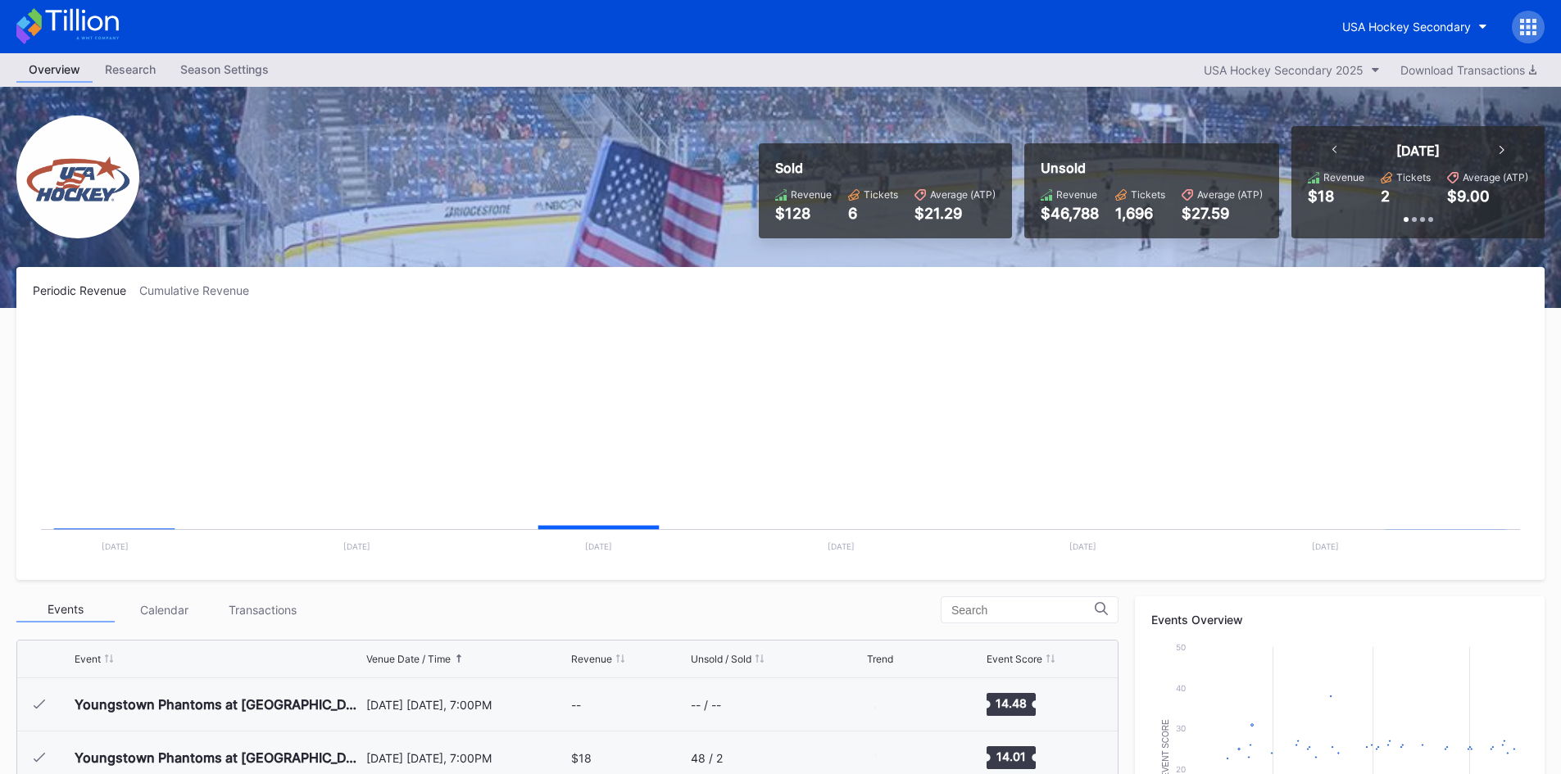
scroll to position [107, 0]
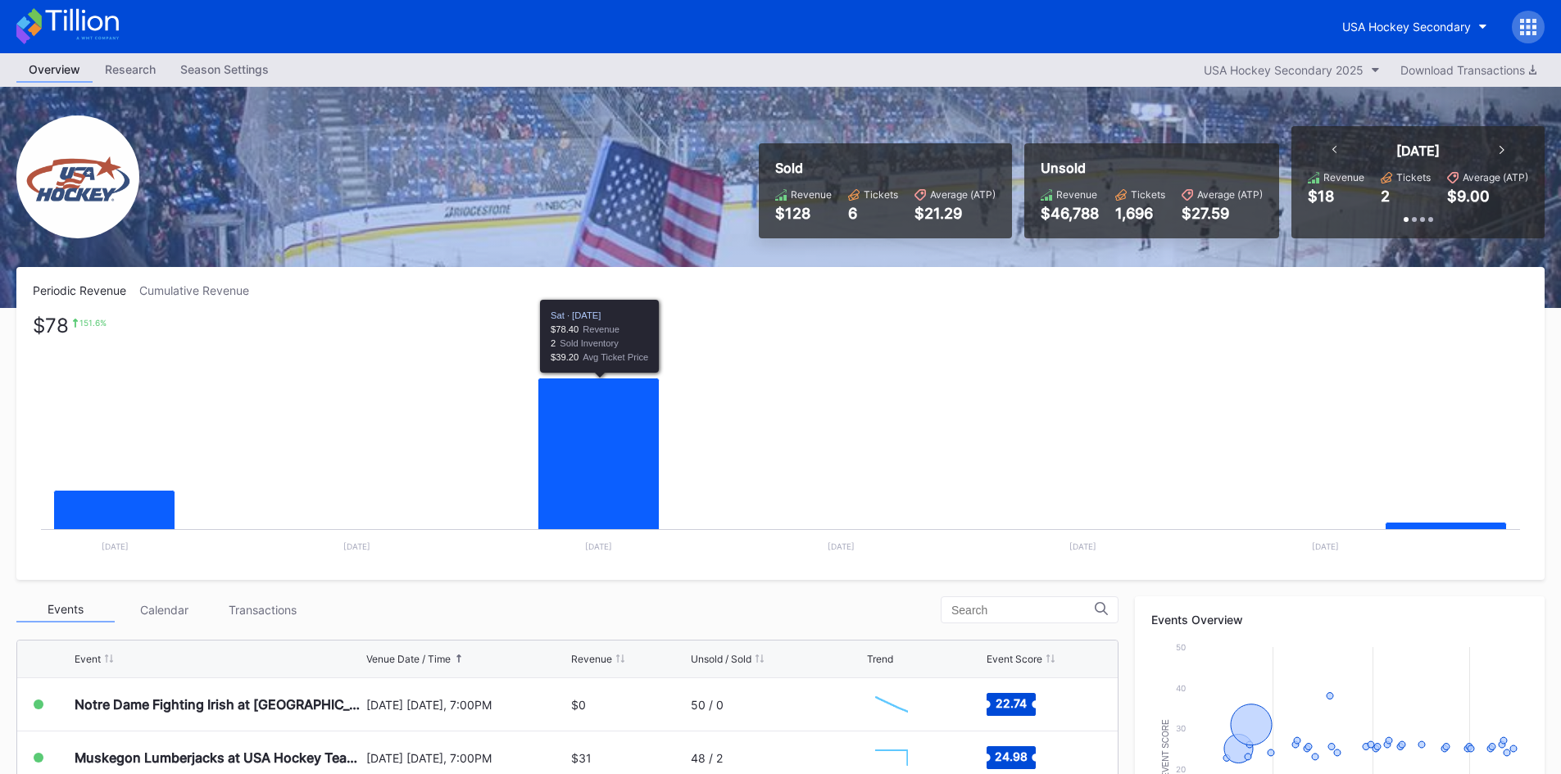
click at [823, 420] on rect "Chart title" at bounding box center [781, 441] width 1496 height 246
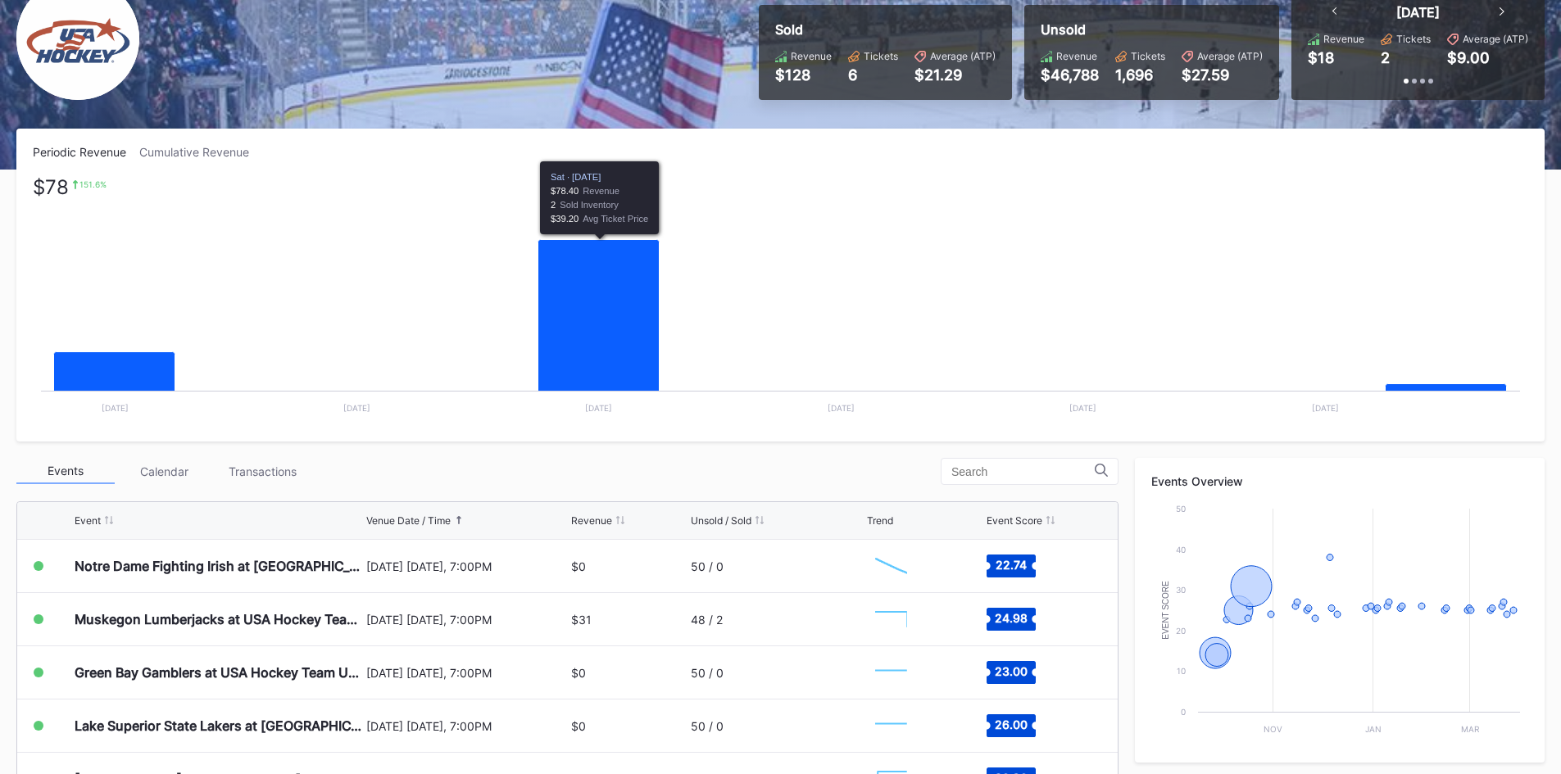
scroll to position [164, 0]
